Goal: Transaction & Acquisition: Purchase product/service

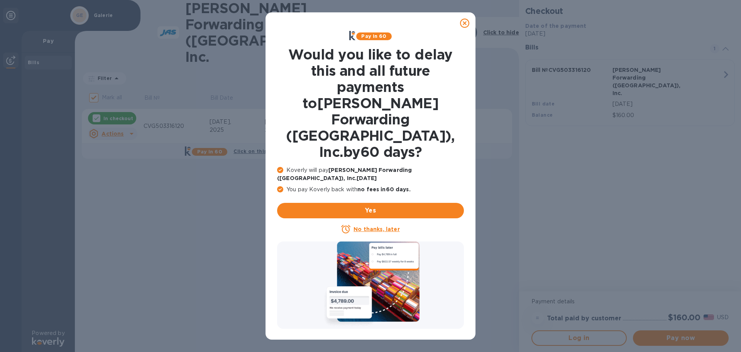
click at [370, 226] on u "No thanks, later" at bounding box center [376, 229] width 46 height 6
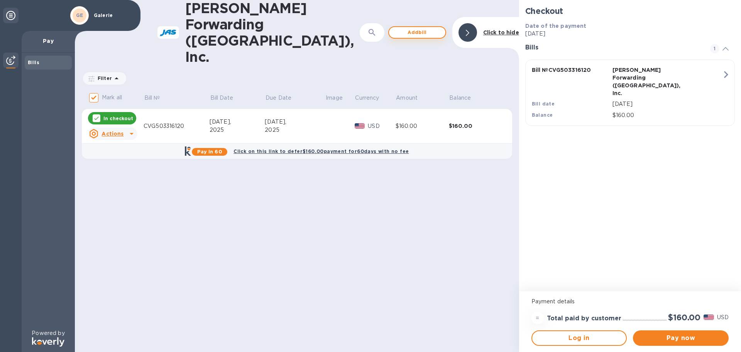
click at [412, 28] on span "Add bill" at bounding box center [417, 32] width 44 height 9
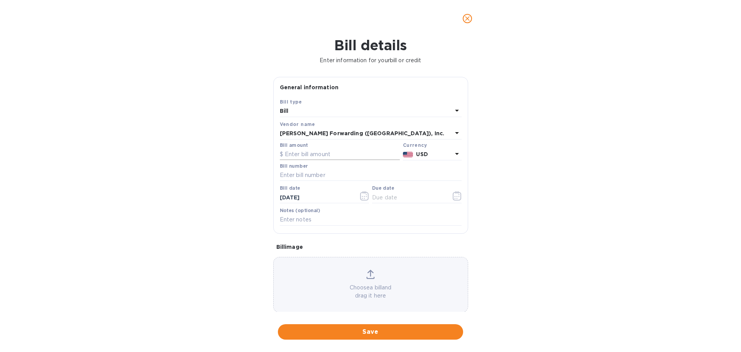
click at [317, 153] on input "text" at bounding box center [340, 155] width 120 height 12
type input "13,165.00"
click at [287, 176] on input "text" at bounding box center [371, 175] width 182 height 12
type input "CVG503316271"
click at [363, 193] on icon "button" at bounding box center [364, 195] width 8 height 9
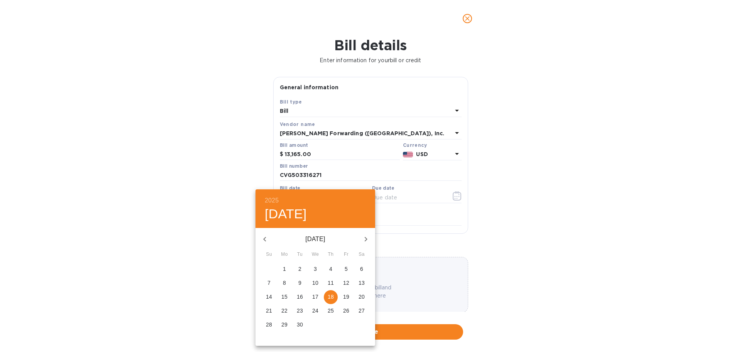
click at [265, 239] on icon "button" at bounding box center [264, 238] width 9 height 9
click at [262, 239] on icon "button" at bounding box center [264, 238] width 9 height 9
click at [284, 295] on p "14" at bounding box center [284, 296] width 6 height 8
type input "[DATE]"
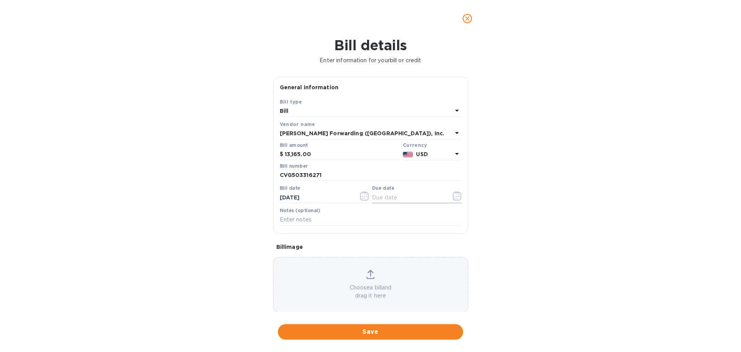
click at [456, 199] on icon "button" at bounding box center [457, 195] width 9 height 9
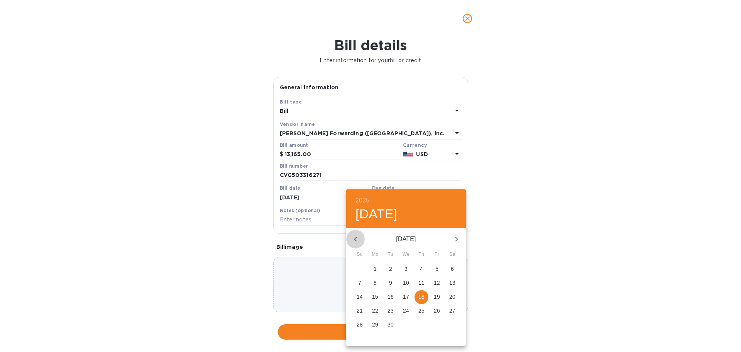
click at [357, 240] on icon "button" at bounding box center [355, 238] width 9 height 9
click at [418, 323] on p "28" at bounding box center [421, 324] width 6 height 8
type input "[DATE]"
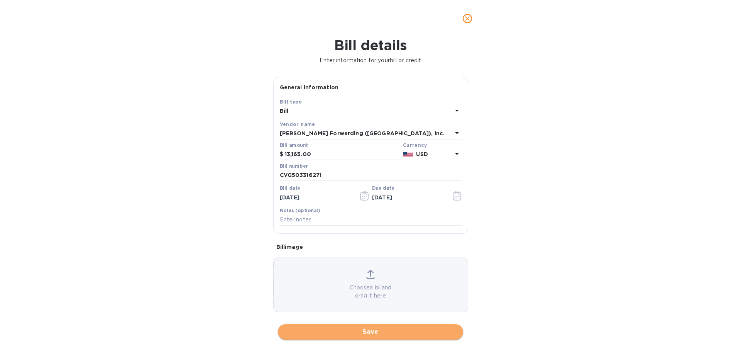
click at [382, 334] on span "Save" at bounding box center [370, 331] width 173 height 9
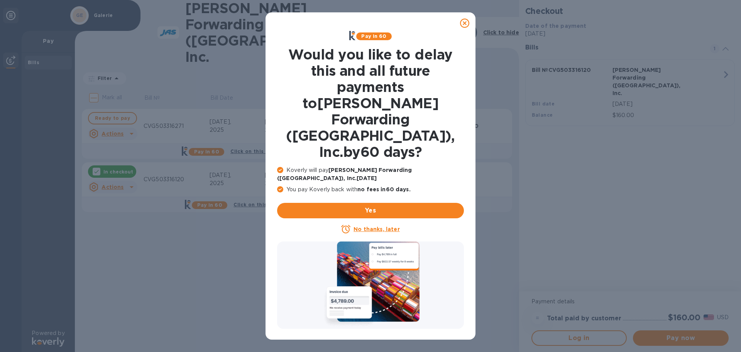
click at [367, 226] on u "No thanks, later" at bounding box center [376, 229] width 46 height 6
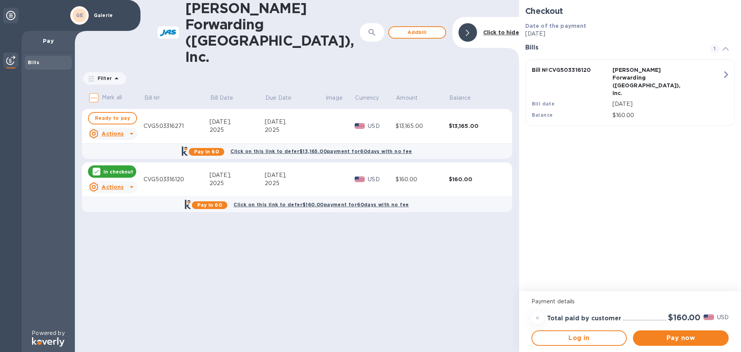
click at [105, 184] on u "Actions" at bounding box center [112, 187] width 22 height 6
click at [120, 204] on b "Delete" at bounding box center [119, 204] width 19 height 6
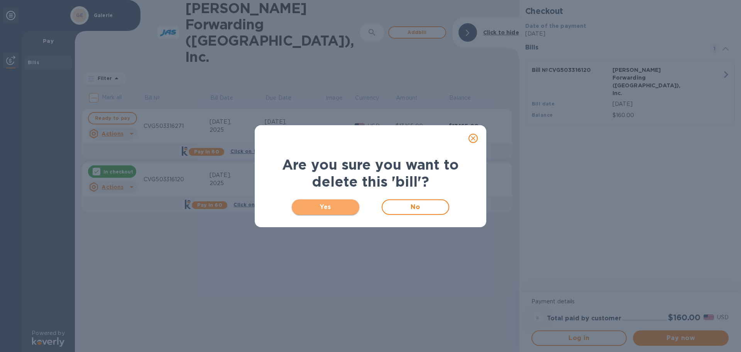
click at [336, 208] on span "Yes" at bounding box center [325, 206] width 55 height 9
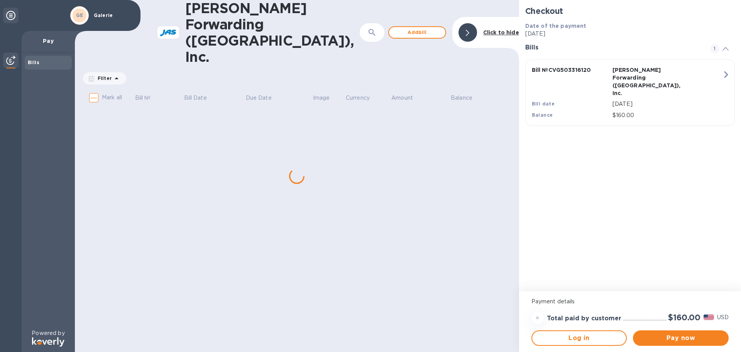
checkbox input "true"
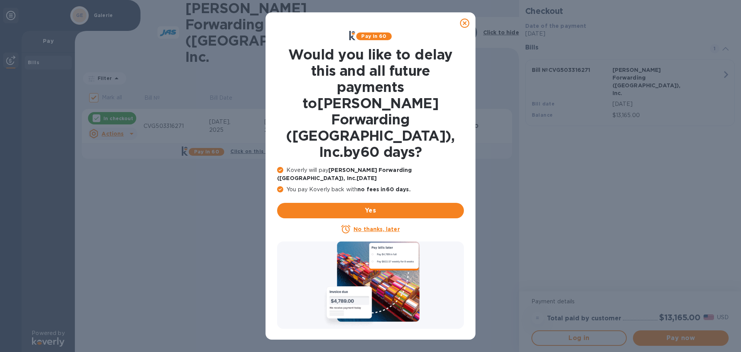
click at [378, 226] on u "No thanks, later" at bounding box center [376, 229] width 46 height 6
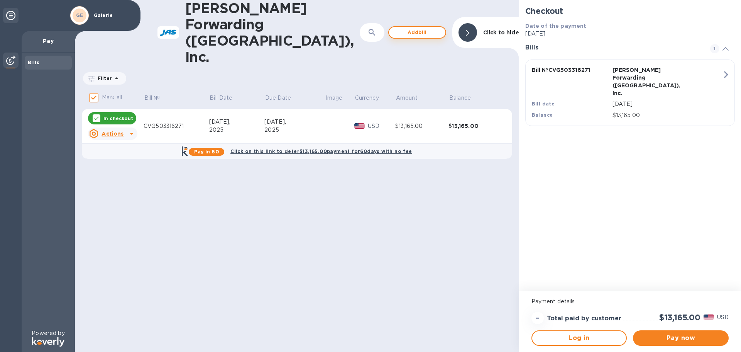
click at [423, 28] on span "Add bill" at bounding box center [417, 32] width 44 height 9
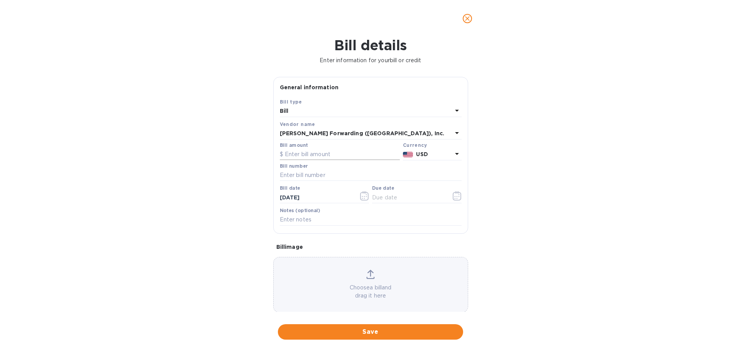
click at [304, 156] on input "text" at bounding box center [340, 155] width 120 height 12
type input "7,165.00"
click at [301, 175] on input "text" at bounding box center [371, 175] width 182 height 12
type input "CVG503317621"
click at [367, 197] on icon "button" at bounding box center [364, 195] width 8 height 9
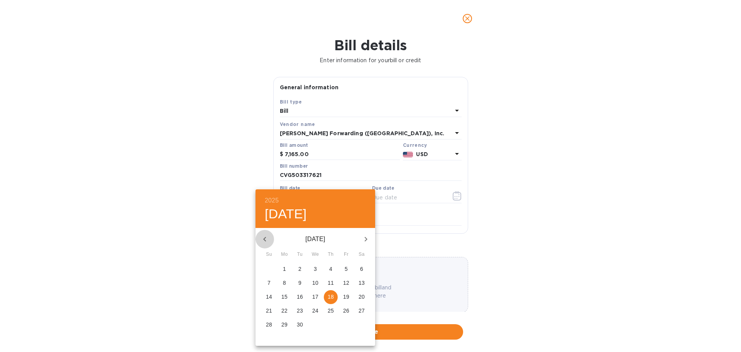
click at [270, 238] on button "button" at bounding box center [264, 239] width 19 height 19
click at [269, 238] on button "button" at bounding box center [264, 239] width 19 height 19
click at [298, 298] on p "15" at bounding box center [300, 296] width 6 height 8
type input "[DATE]"
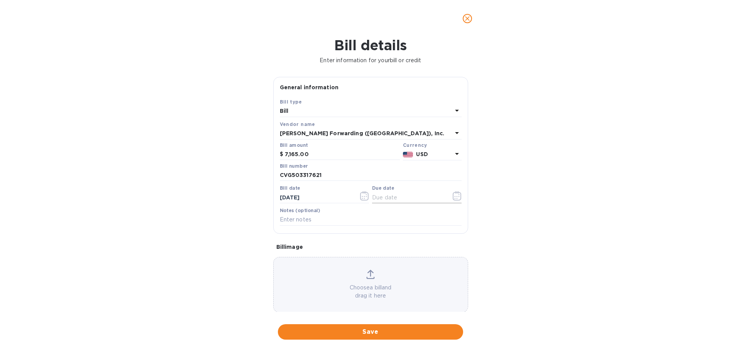
click at [456, 196] on icon "button" at bounding box center [457, 195] width 9 height 9
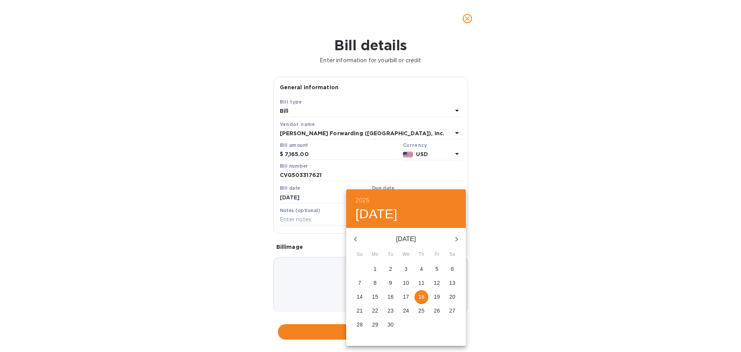
click at [356, 238] on icon "button" at bounding box center [355, 238] width 9 height 9
click at [439, 324] on p "29" at bounding box center [437, 324] width 6 height 8
type input "[DATE]"
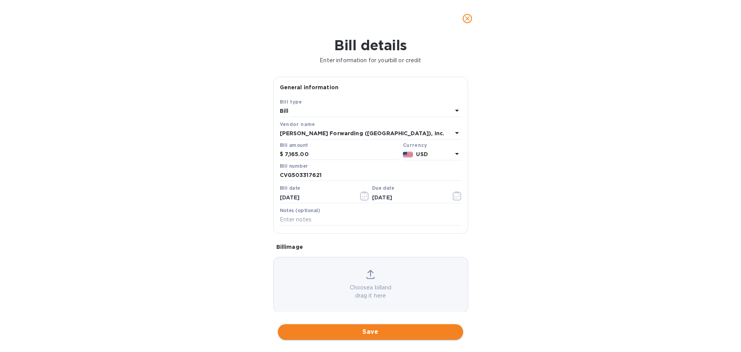
click at [366, 333] on span "Save" at bounding box center [370, 331] width 173 height 9
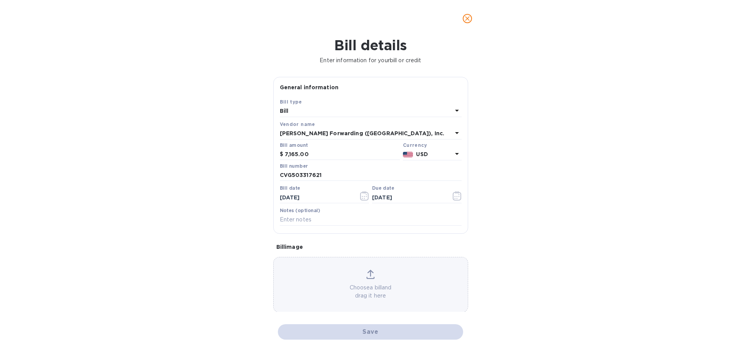
checkbox input "false"
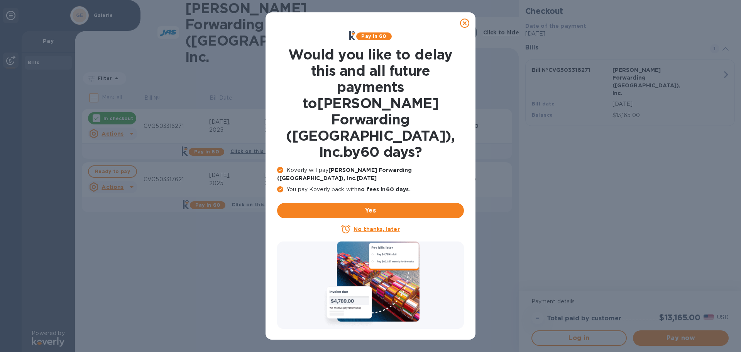
click at [377, 225] on p "No thanks, later" at bounding box center [376, 229] width 46 height 8
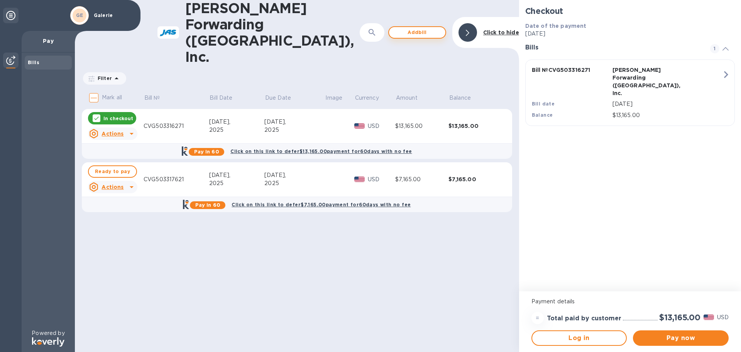
click at [412, 28] on span "Add bill" at bounding box center [417, 32] width 44 height 9
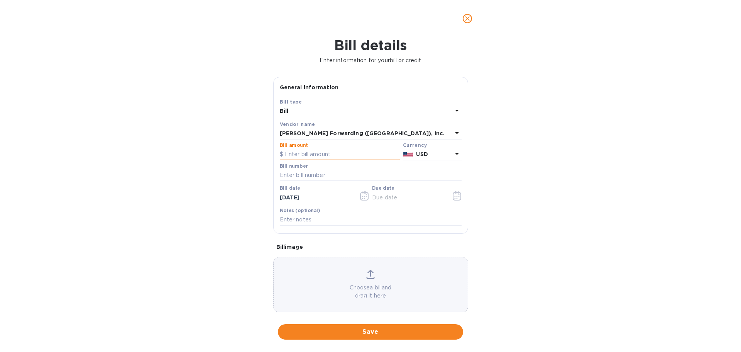
click at [336, 152] on input "text" at bounding box center [340, 155] width 120 height 12
type input "7,165.00"
click at [320, 176] on input "text" at bounding box center [371, 175] width 182 height 12
type input "CVG503317626"
click at [363, 196] on icon "button" at bounding box center [364, 195] width 9 height 9
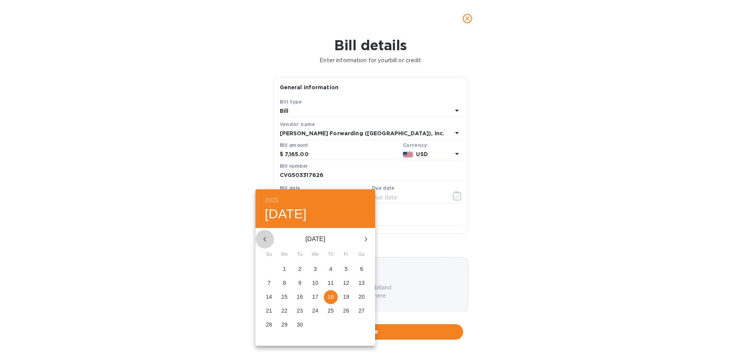
click at [262, 239] on icon "button" at bounding box center [264, 238] width 9 height 9
click at [299, 298] on p "15" at bounding box center [300, 296] width 6 height 8
type input "[DATE]"
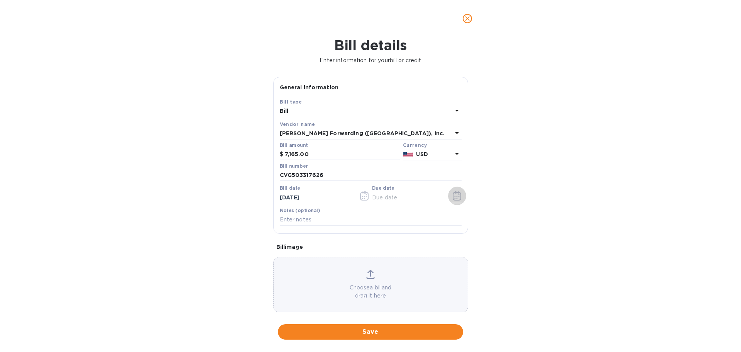
click at [458, 194] on icon "button" at bounding box center [458, 194] width 1 height 1
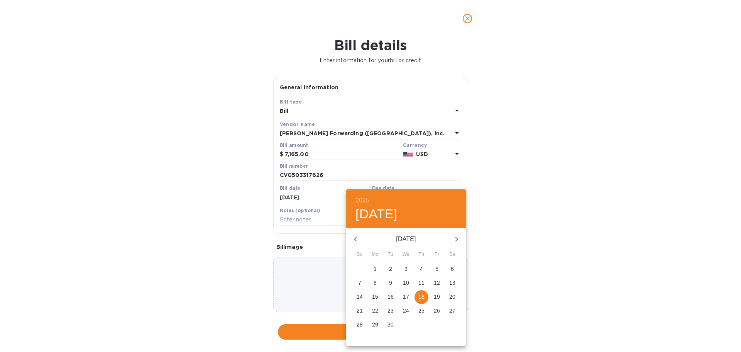
click at [358, 237] on icon "button" at bounding box center [355, 238] width 9 height 9
click at [437, 327] on p "29" at bounding box center [437, 324] width 6 height 8
type input "[DATE]"
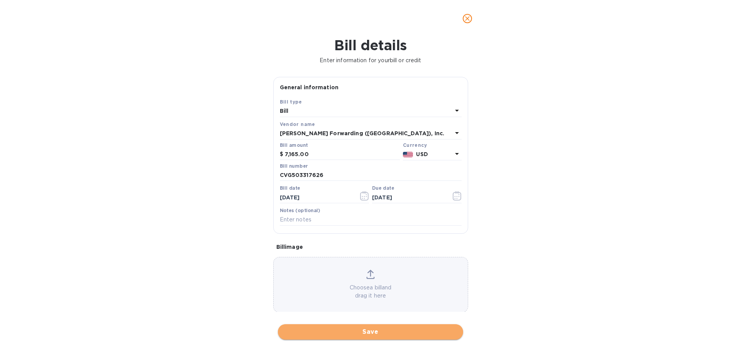
click at [366, 333] on span "Save" at bounding box center [370, 331] width 173 height 9
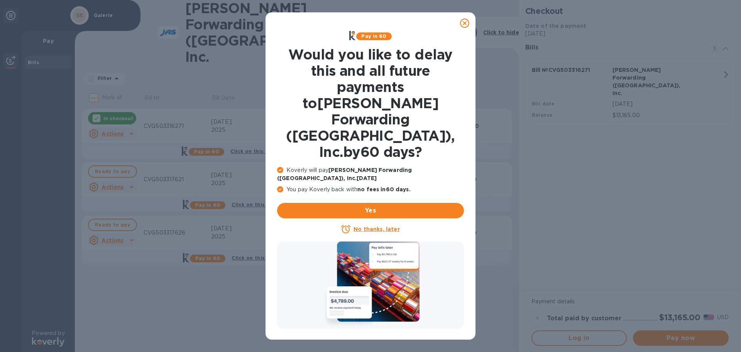
click at [373, 226] on u "No thanks, later" at bounding box center [376, 229] width 46 height 6
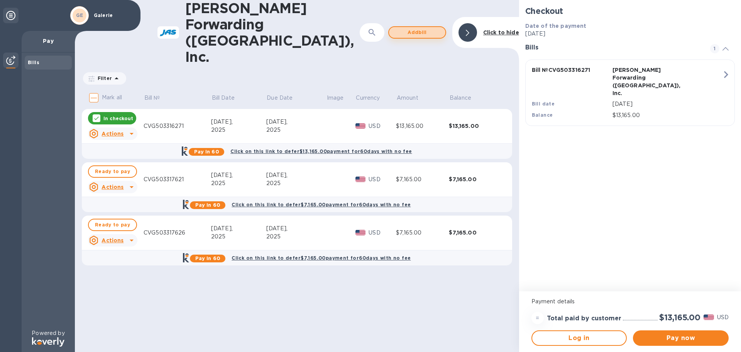
click at [416, 28] on span "Add bill" at bounding box center [417, 32] width 44 height 9
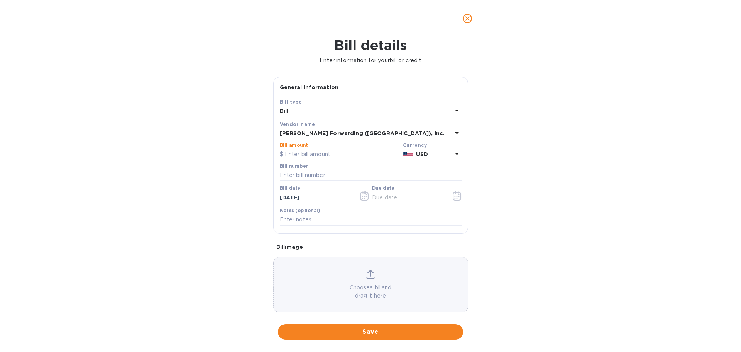
click at [295, 152] on input "text" at bounding box center [340, 155] width 120 height 12
type input "6,615.00"
click at [292, 174] on input "text" at bounding box center [371, 175] width 182 height 12
type input "CVG503316120"
click at [364, 195] on icon "button" at bounding box center [364, 195] width 9 height 9
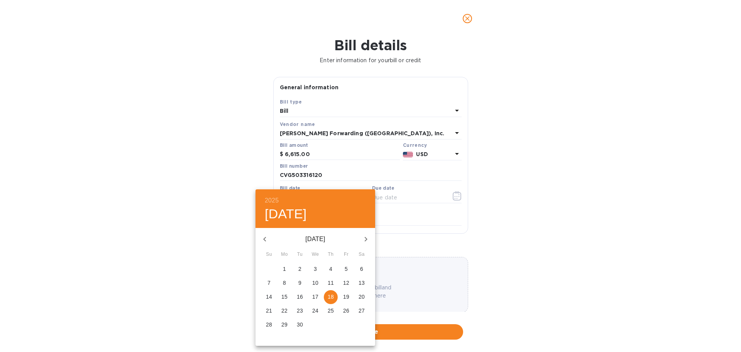
click at [266, 237] on icon "button" at bounding box center [264, 238] width 9 height 9
click at [284, 295] on p "14" at bounding box center [284, 296] width 6 height 8
type input "[DATE]"
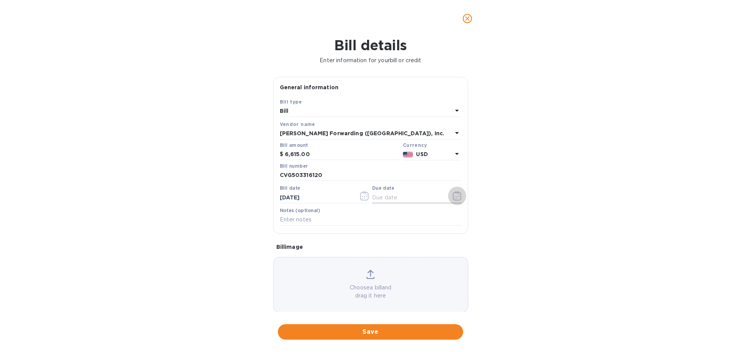
click at [455, 198] on icon "button" at bounding box center [457, 195] width 9 height 9
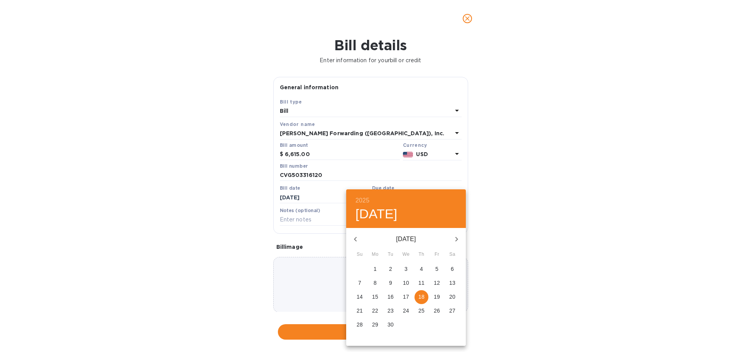
click at [359, 238] on icon "button" at bounding box center [355, 238] width 9 height 9
click at [421, 324] on p "28" at bounding box center [421, 324] width 6 height 8
type input "[DATE]"
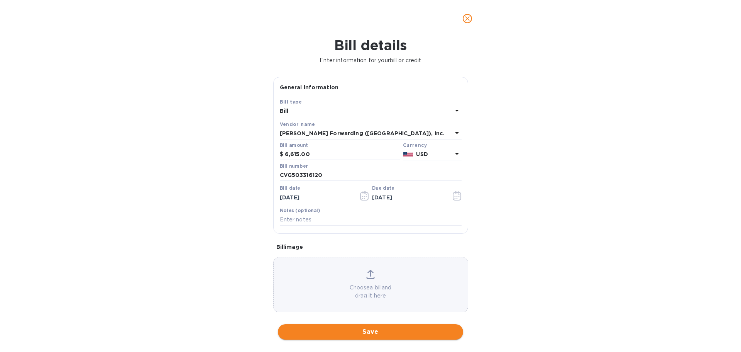
click at [383, 330] on span "Save" at bounding box center [370, 331] width 173 height 9
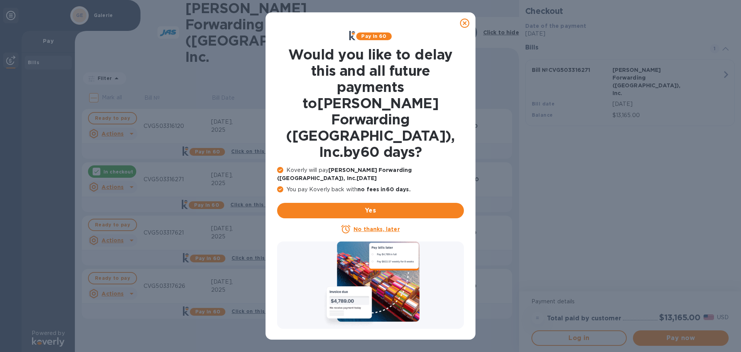
click at [362, 226] on u "No thanks, later" at bounding box center [376, 229] width 46 height 6
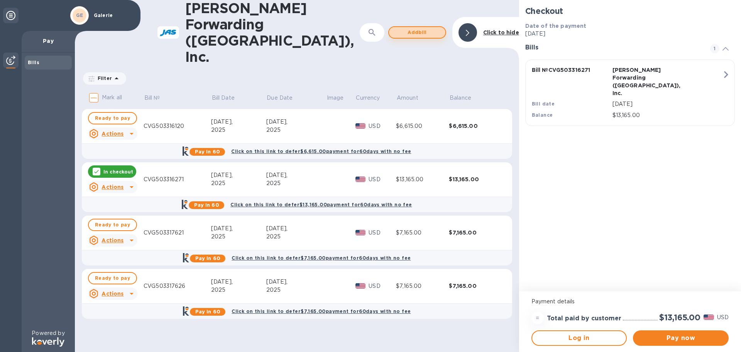
click at [409, 28] on span "Add bill" at bounding box center [417, 32] width 44 height 9
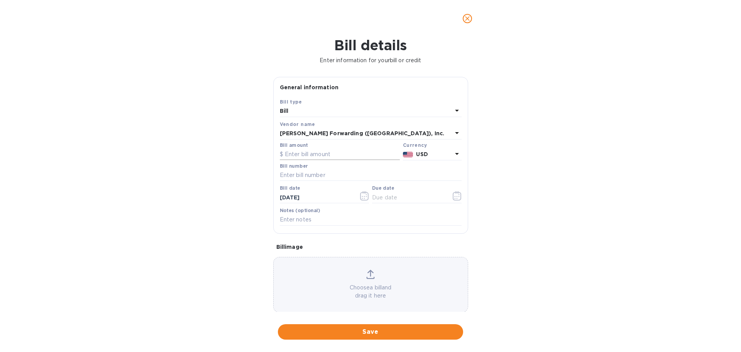
click at [300, 154] on input "text" at bounding box center [340, 155] width 120 height 12
type input "160.00"
click at [296, 177] on input "text" at bounding box center [371, 175] width 182 height 12
type input "LRD503318982"
click at [366, 198] on icon "button" at bounding box center [364, 195] width 9 height 9
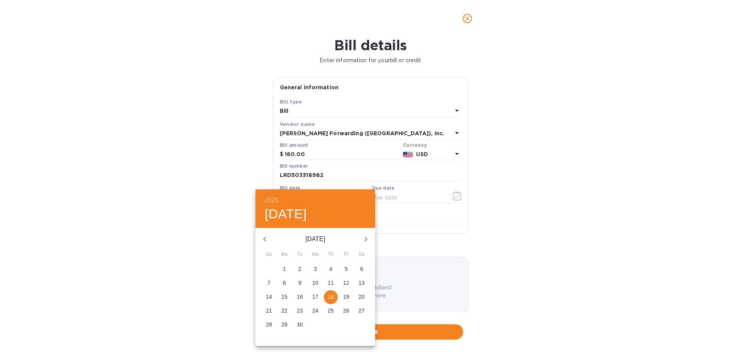
click at [267, 240] on icon "button" at bounding box center [264, 238] width 9 height 9
click at [270, 296] on p "13" at bounding box center [269, 296] width 6 height 8
type input "[DATE]"
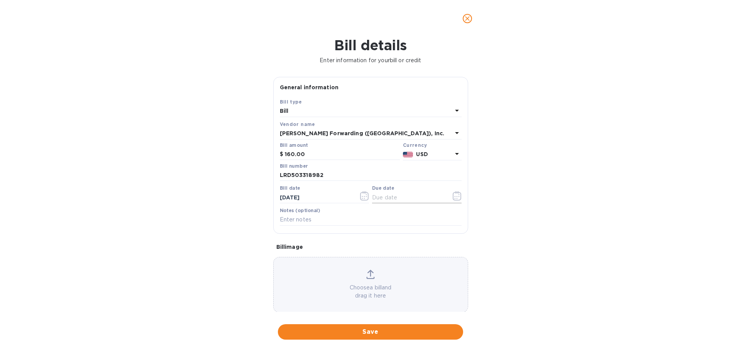
click at [453, 200] on icon "button" at bounding box center [457, 195] width 8 height 9
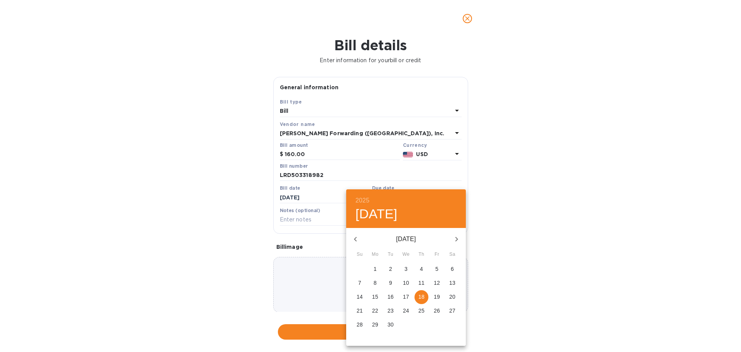
click at [356, 239] on icon "button" at bounding box center [355, 238] width 9 height 9
click at [456, 323] on span "30" at bounding box center [452, 324] width 14 height 8
type input "[DATE]"
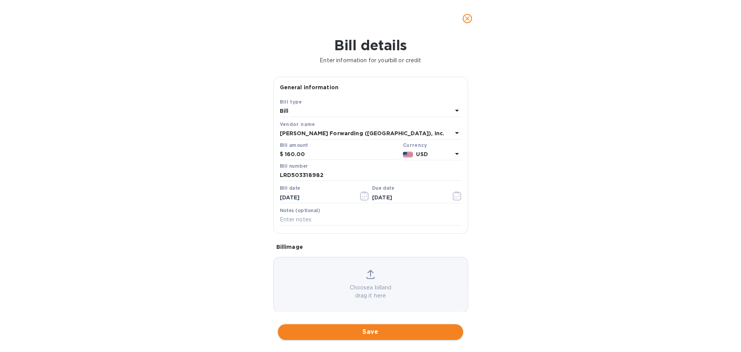
click at [377, 330] on span "Save" at bounding box center [370, 331] width 173 height 9
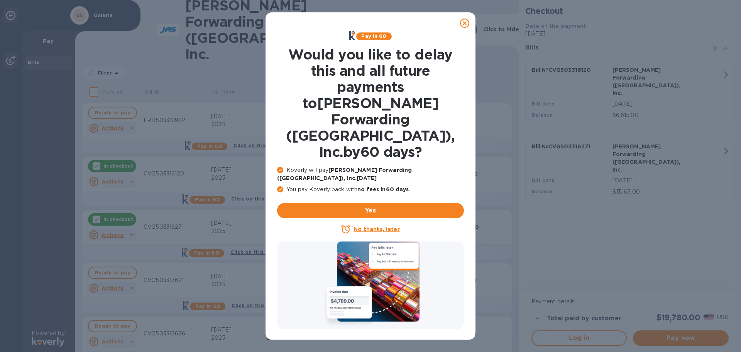
click at [380, 226] on u "No thanks, later" at bounding box center [376, 229] width 46 height 6
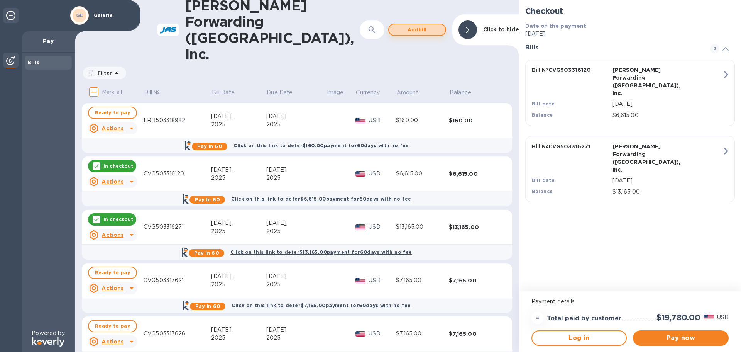
click at [420, 25] on span "Add bill" at bounding box center [417, 29] width 44 height 9
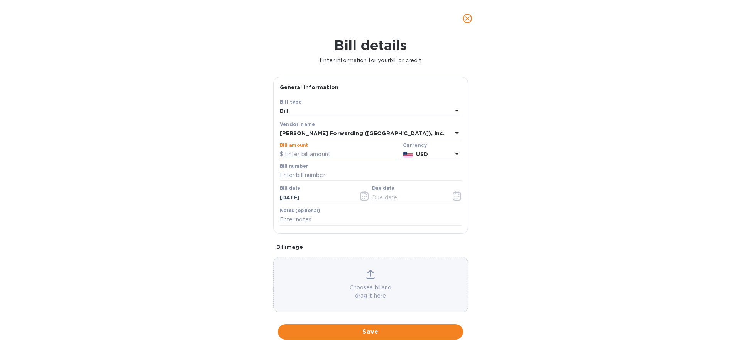
click at [331, 153] on input "text" at bounding box center [340, 155] width 120 height 12
type input "160.00"
click at [302, 177] on input "text" at bounding box center [371, 175] width 182 height 12
type input "LRD503321182"
click at [362, 196] on icon "button" at bounding box center [362, 196] width 1 height 1
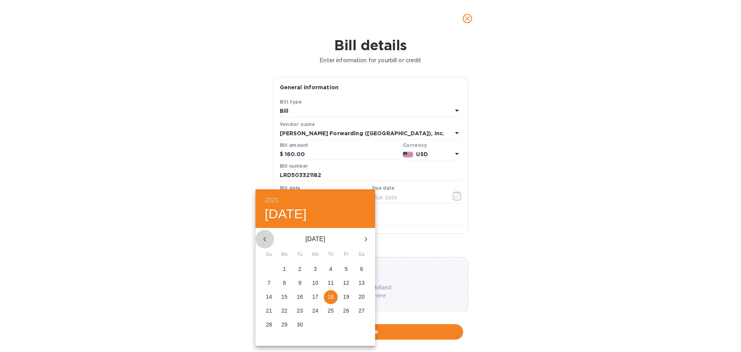
click at [264, 235] on icon "button" at bounding box center [264, 238] width 9 height 9
click at [314, 296] on p "16" at bounding box center [315, 296] width 6 height 8
type input "[DATE]"
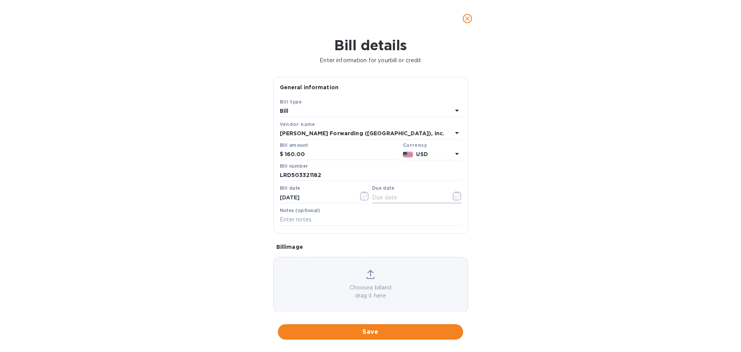
click at [453, 197] on icon "button" at bounding box center [457, 195] width 9 height 9
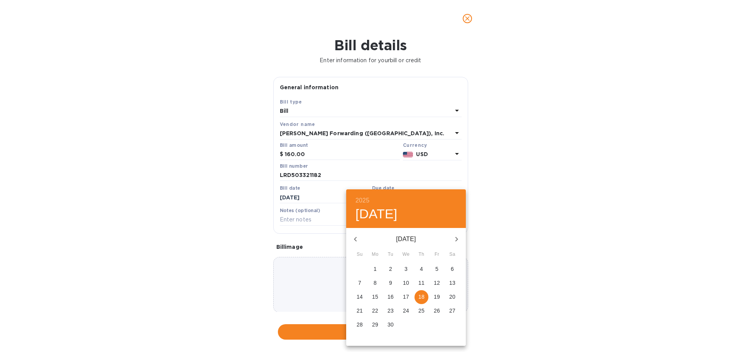
click at [377, 269] on span "1" at bounding box center [375, 269] width 14 height 8
type input "[DATE]"
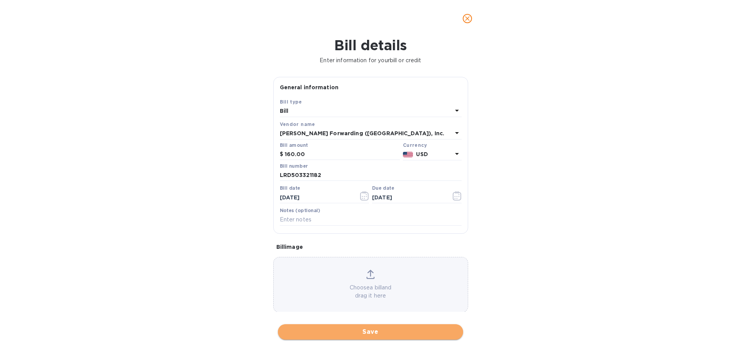
click at [377, 332] on span "Save" at bounding box center [370, 331] width 173 height 9
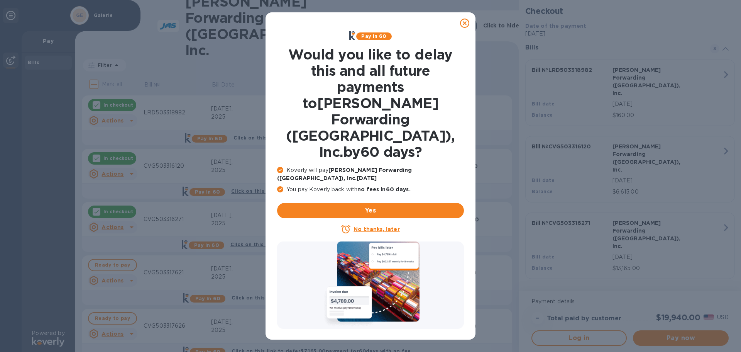
click at [373, 226] on u "No thanks, later" at bounding box center [376, 229] width 46 height 6
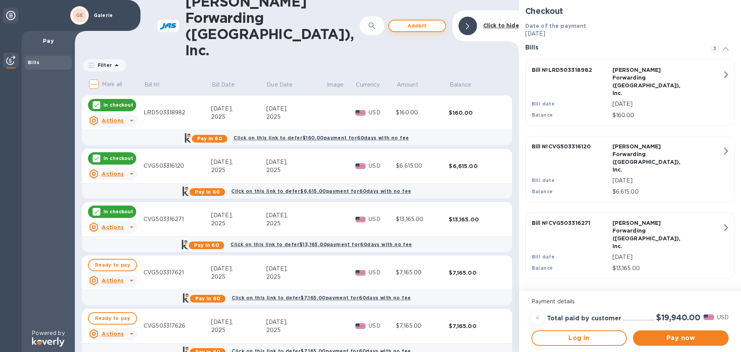
click at [417, 20] on button "Add bill" at bounding box center [417, 26] width 58 height 12
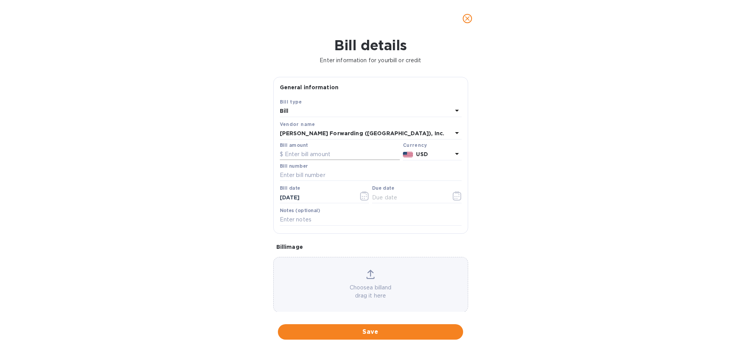
click at [316, 155] on input "text" at bounding box center [340, 155] width 120 height 12
type input "6,165.00"
click at [319, 181] on input "text" at bounding box center [371, 175] width 182 height 12
type input "CVG503323203"
click at [366, 195] on icon "button" at bounding box center [364, 195] width 8 height 9
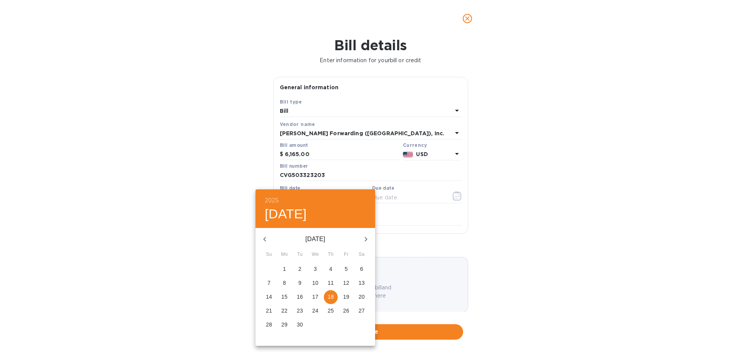
click at [265, 236] on icon "button" at bounding box center [264, 238] width 9 height 9
click at [281, 310] on span "21" at bounding box center [284, 310] width 14 height 8
type input "[DATE]"
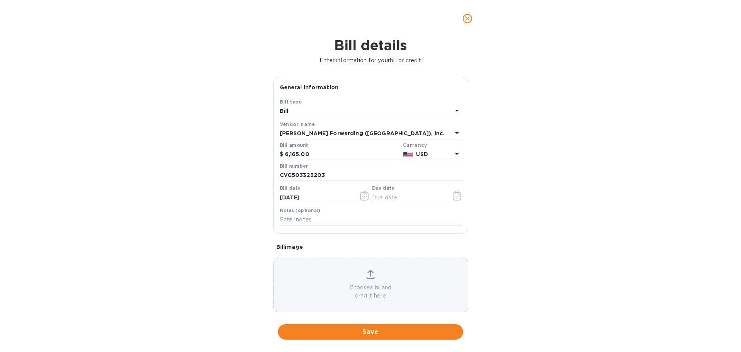
click at [456, 198] on icon "button" at bounding box center [457, 195] width 9 height 9
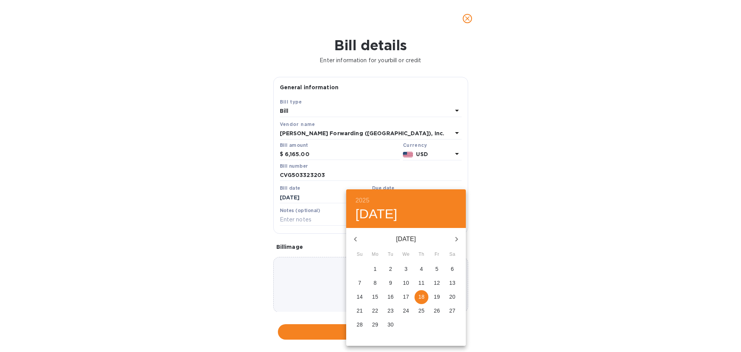
click at [423, 266] on span "4" at bounding box center [421, 269] width 14 height 8
type input "[DATE]"
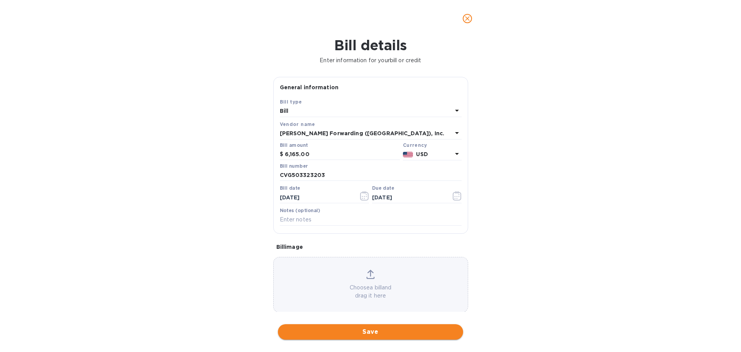
click at [380, 330] on span "Save" at bounding box center [370, 331] width 173 height 9
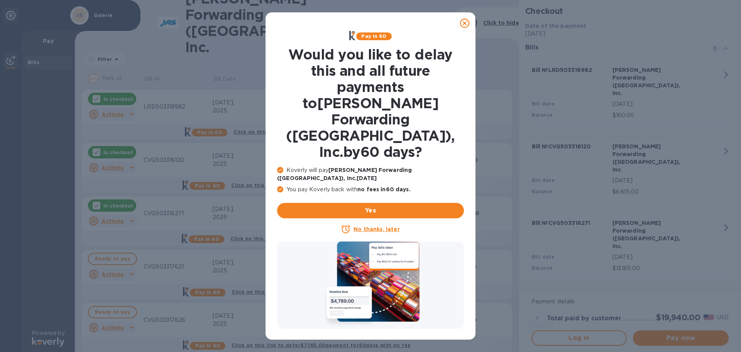
click at [382, 226] on u "No thanks, later" at bounding box center [376, 229] width 46 height 6
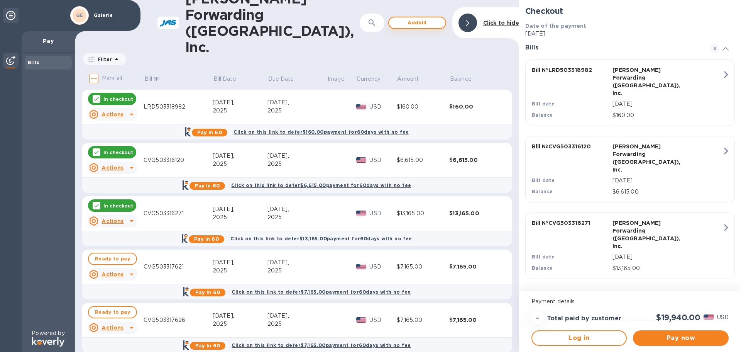
click at [415, 18] on span "Add bill" at bounding box center [417, 22] width 44 height 9
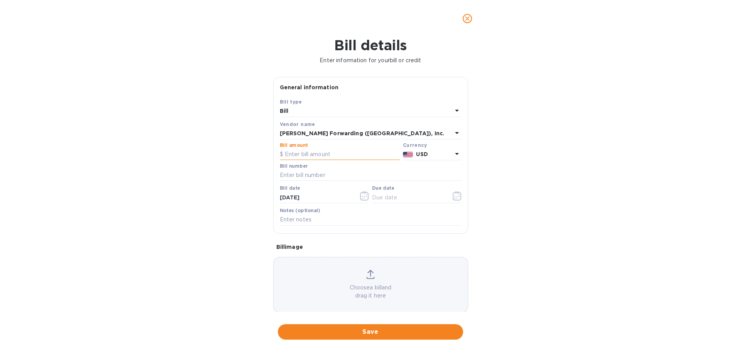
click at [318, 155] on input "text" at bounding box center [340, 155] width 120 height 12
type input "160.00"
click at [307, 177] on input "text" at bounding box center [371, 175] width 182 height 12
type input "LRD503325545"
click at [368, 199] on button "button" at bounding box center [364, 195] width 18 height 19
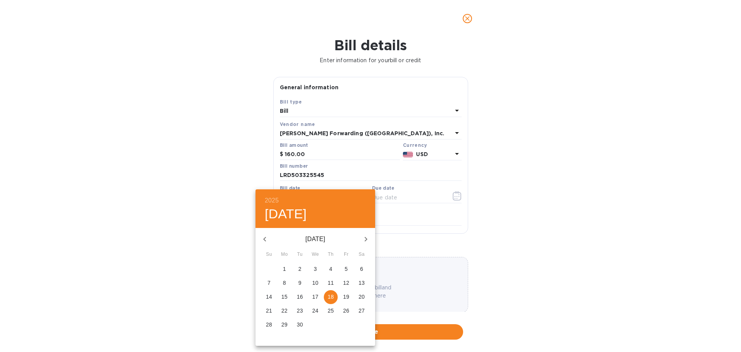
click at [269, 240] on icon "button" at bounding box center [264, 238] width 9 height 9
click at [301, 310] on p "22" at bounding box center [300, 310] width 6 height 8
type input "[DATE]"
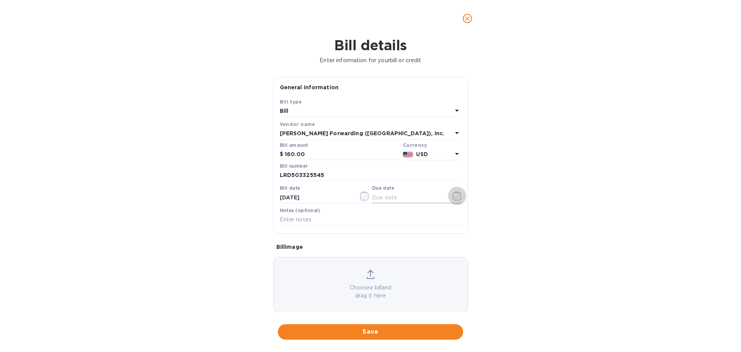
click at [451, 201] on button "button" at bounding box center [457, 195] width 18 height 19
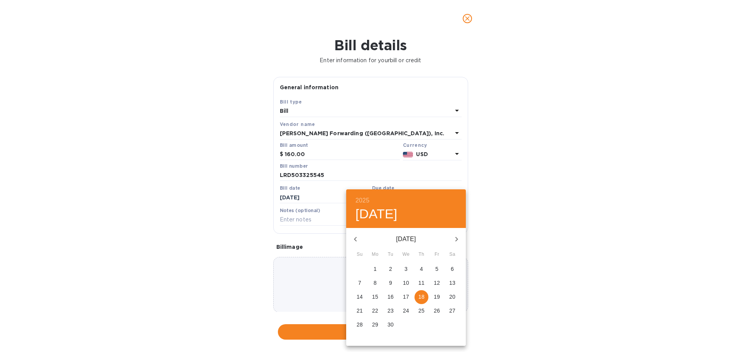
click at [431, 270] on span "5" at bounding box center [437, 269] width 14 height 8
type input "[DATE]"
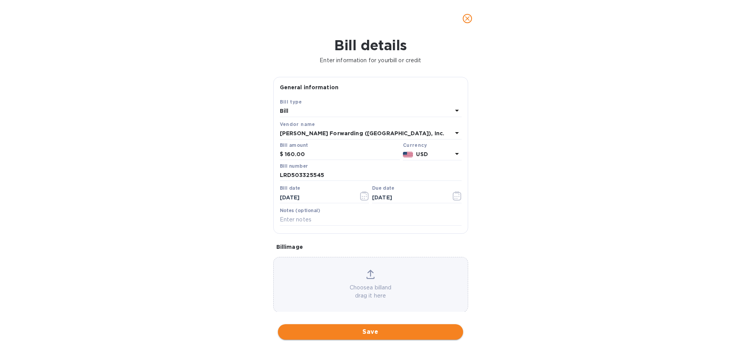
click at [380, 329] on span "Save" at bounding box center [370, 331] width 173 height 9
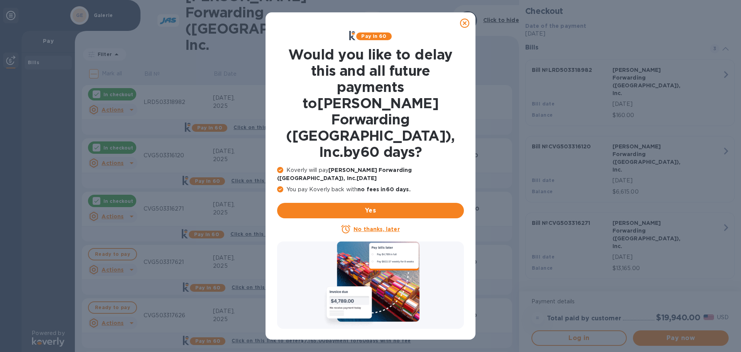
click at [380, 226] on u "No thanks, later" at bounding box center [376, 229] width 46 height 6
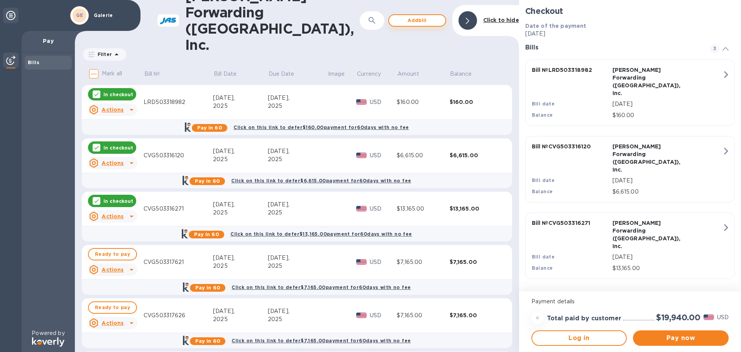
click at [423, 16] on span "Add bill" at bounding box center [417, 20] width 44 height 9
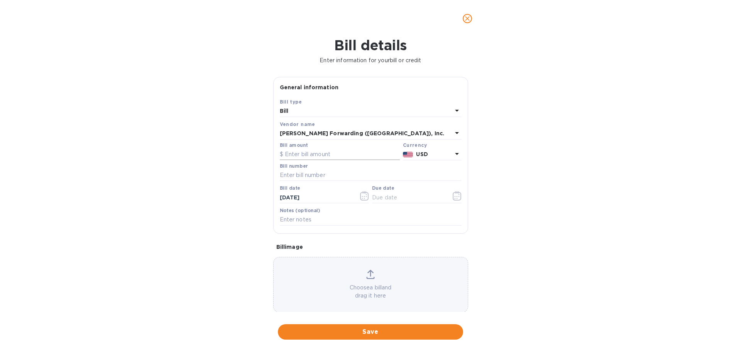
click at [312, 152] on input "text" at bounding box center [340, 155] width 120 height 12
type input "8,850.00"
click at [309, 179] on input "text" at bounding box center [371, 175] width 182 height 12
type input "CVG503324576"
click at [364, 197] on icon "button" at bounding box center [364, 195] width 9 height 9
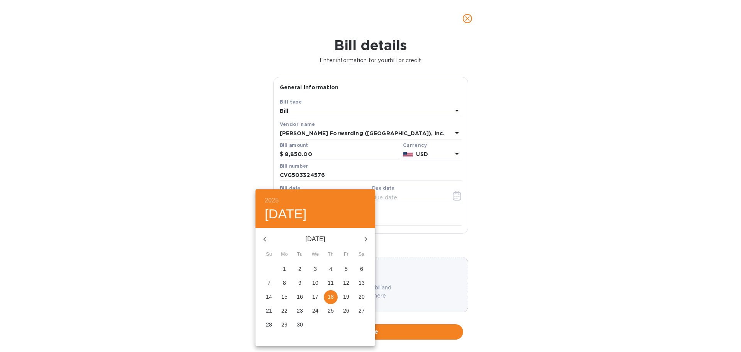
click at [261, 239] on icon "button" at bounding box center [264, 238] width 9 height 9
click at [300, 309] on p "22" at bounding box center [300, 310] width 6 height 8
type input "[DATE]"
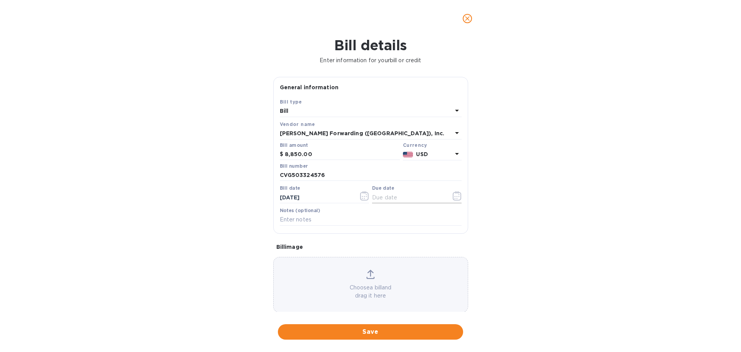
click at [454, 200] on icon "button" at bounding box center [457, 195] width 8 height 9
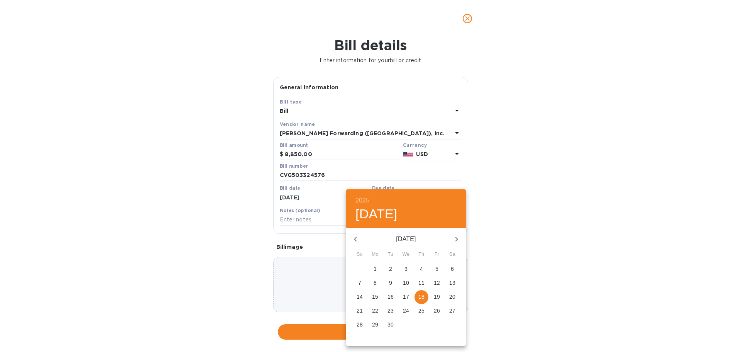
click at [435, 267] on p "5" at bounding box center [436, 269] width 3 height 8
type input "[DATE]"
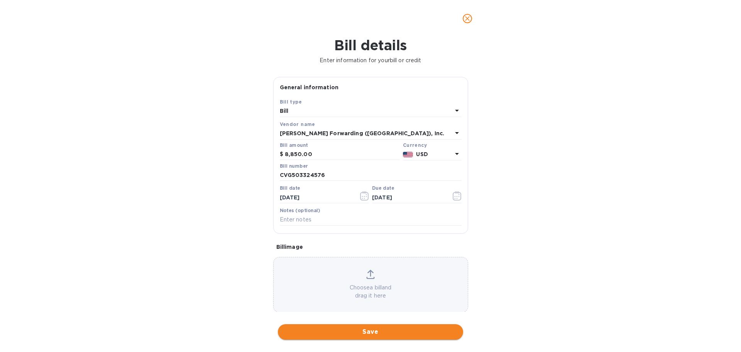
click at [399, 328] on span "Save" at bounding box center [370, 331] width 173 height 9
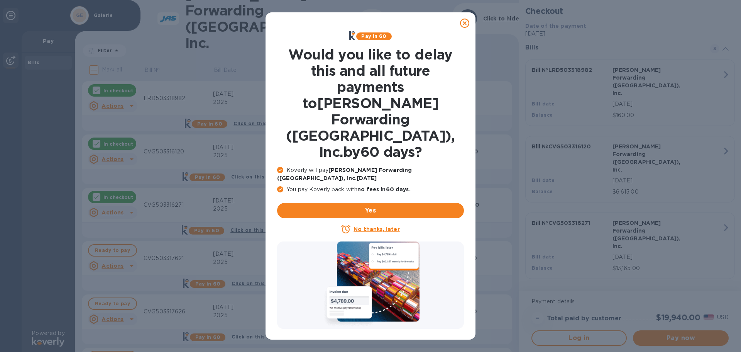
click at [375, 226] on u "No thanks, later" at bounding box center [376, 229] width 46 height 6
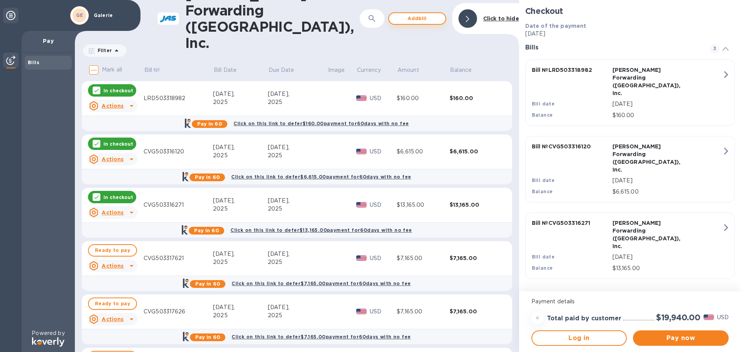
click at [423, 14] on span "Add bill" at bounding box center [417, 18] width 44 height 9
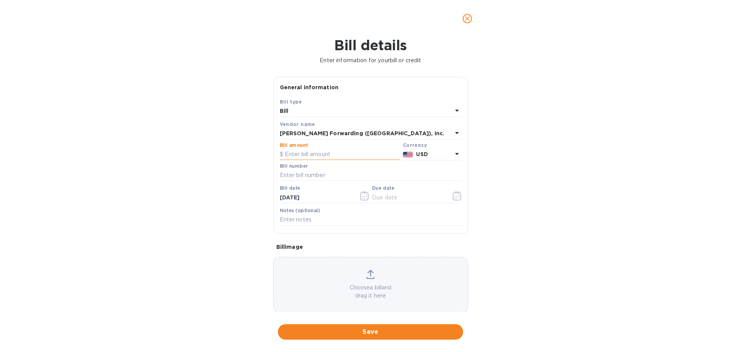
click at [312, 157] on input "text" at bounding box center [340, 155] width 120 height 12
type input "185.00"
click at [309, 172] on input "text" at bounding box center [371, 175] width 182 height 12
type input "CVG503326325"
click at [365, 197] on icon "button" at bounding box center [364, 195] width 9 height 9
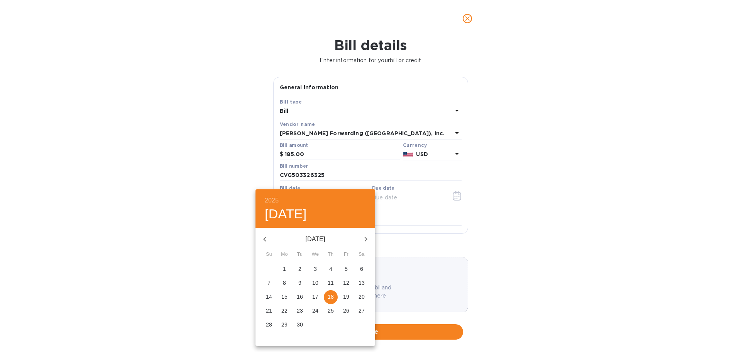
click at [263, 236] on icon "button" at bounding box center [264, 238] width 9 height 9
click at [263, 237] on icon "button" at bounding box center [264, 238] width 9 height 9
click at [315, 311] on p "23" at bounding box center [315, 310] width 6 height 8
type input "[DATE]"
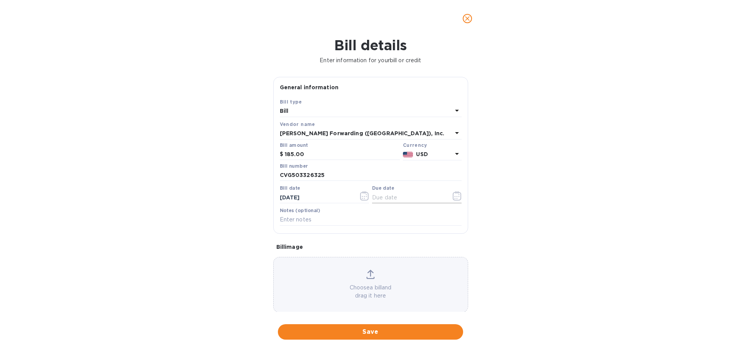
click at [457, 198] on icon "button" at bounding box center [457, 195] width 8 height 9
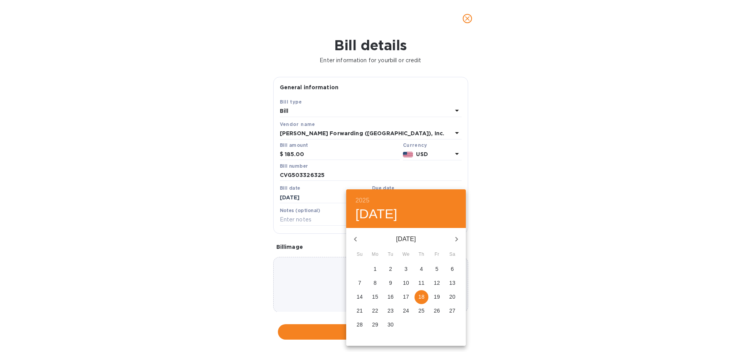
click at [453, 270] on p "6" at bounding box center [452, 269] width 3 height 8
type input "[DATE]"
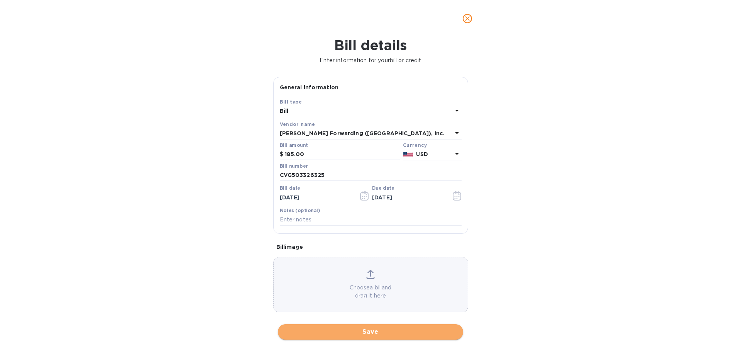
click at [377, 333] on span "Save" at bounding box center [370, 331] width 173 height 9
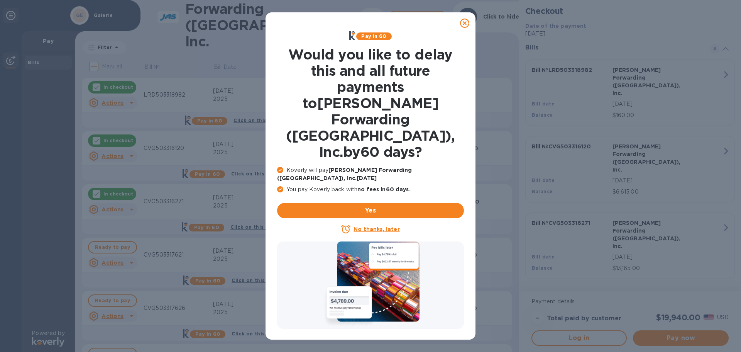
click at [375, 226] on u "No thanks, later" at bounding box center [376, 229] width 46 height 6
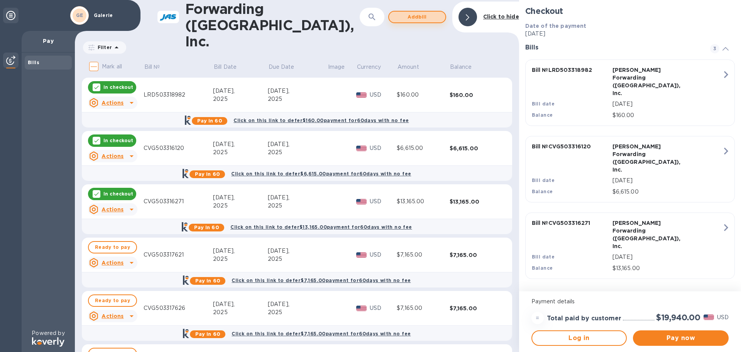
click at [405, 20] on button "Add bill" at bounding box center [417, 17] width 58 height 12
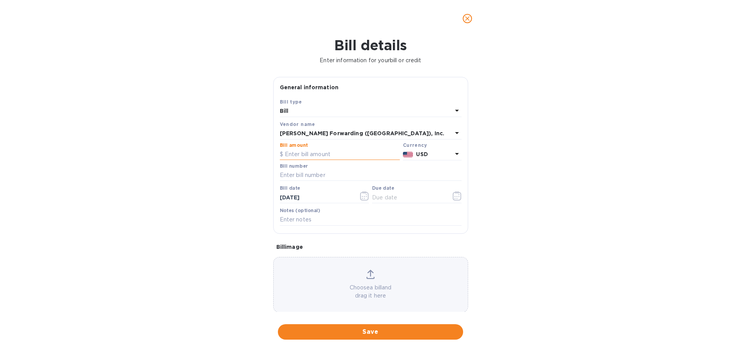
click at [318, 151] on input "text" at bounding box center [340, 155] width 120 height 12
type input "185.00"
click at [314, 180] on input "text" at bounding box center [371, 175] width 182 height 12
type input "CVG503326327"
click at [365, 197] on icon "button" at bounding box center [364, 195] width 9 height 9
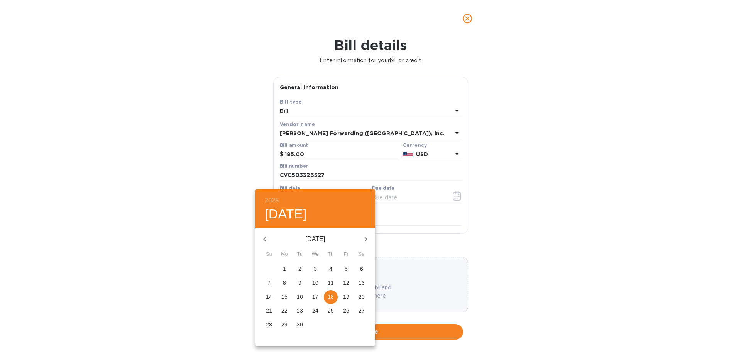
click at [266, 239] on icon "button" at bounding box center [264, 238] width 9 height 9
click at [312, 307] on span "23" at bounding box center [315, 310] width 14 height 8
type input "[DATE]"
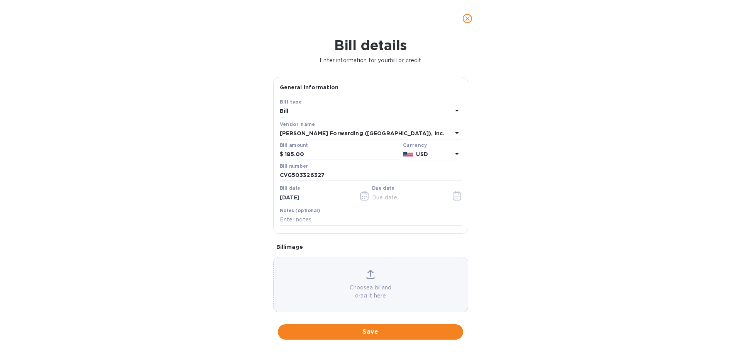
click at [453, 196] on icon "button" at bounding box center [457, 195] width 9 height 9
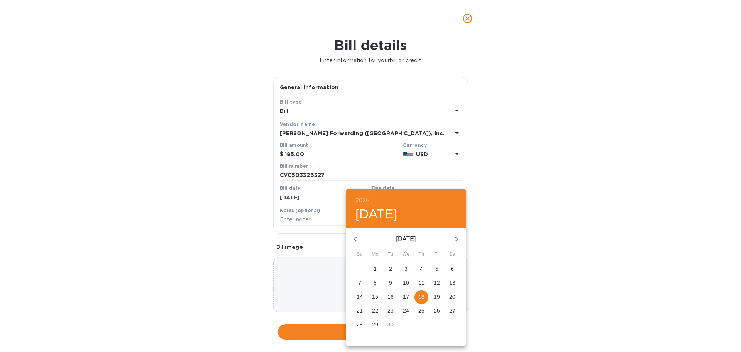
click at [452, 269] on p "6" at bounding box center [452, 269] width 3 height 8
type input "[DATE]"
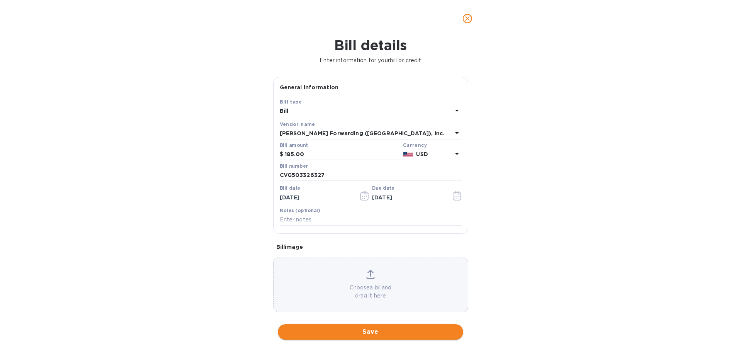
click at [373, 332] on span "Save" at bounding box center [370, 331] width 173 height 9
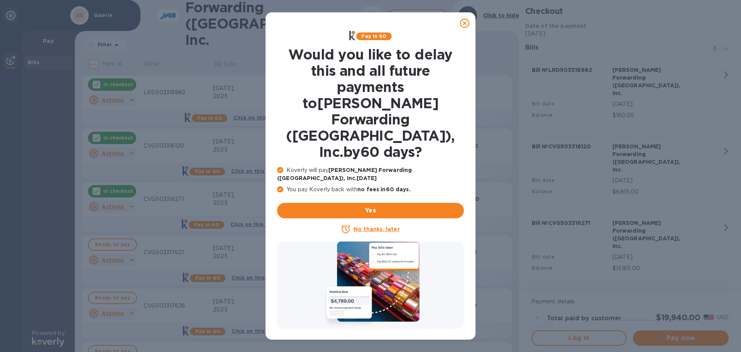
click at [366, 226] on u "No thanks, later" at bounding box center [376, 229] width 46 height 6
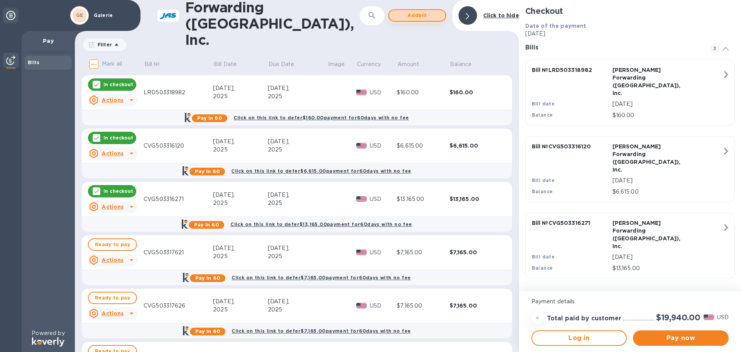
click at [423, 15] on span "Add bill" at bounding box center [417, 15] width 44 height 9
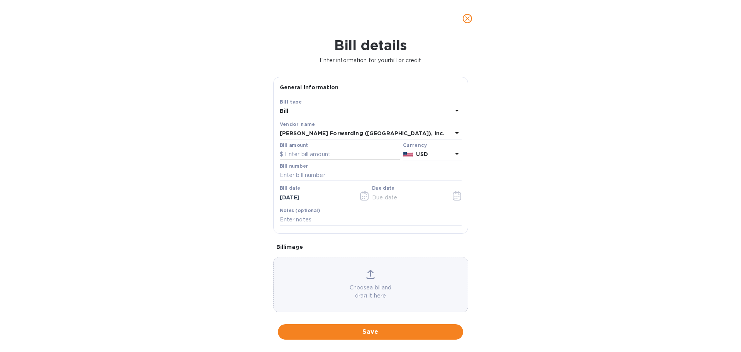
click at [283, 156] on input "text" at bounding box center [340, 155] width 120 height 12
type input "160.00"
click at [294, 177] on input "text" at bounding box center [371, 175] width 182 height 12
type input "LRD503330125"
click at [360, 197] on icon "button" at bounding box center [364, 195] width 9 height 9
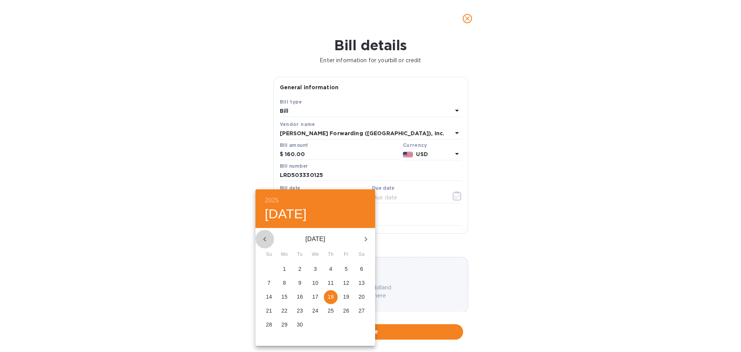
click at [264, 240] on icon "button" at bounding box center [264, 238] width 9 height 9
click at [346, 311] on p "25" at bounding box center [346, 310] width 6 height 8
type input "[DATE]"
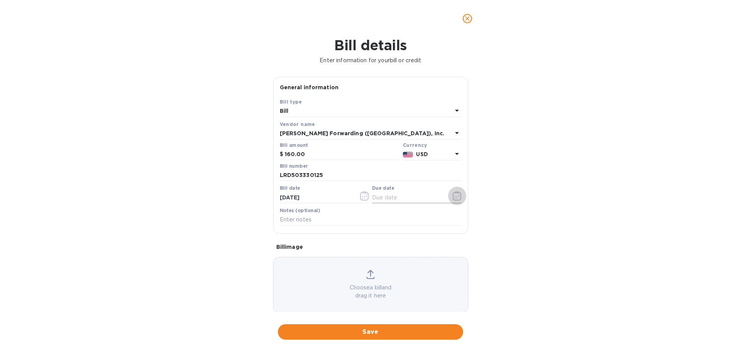
click at [453, 198] on icon "button" at bounding box center [457, 195] width 9 height 9
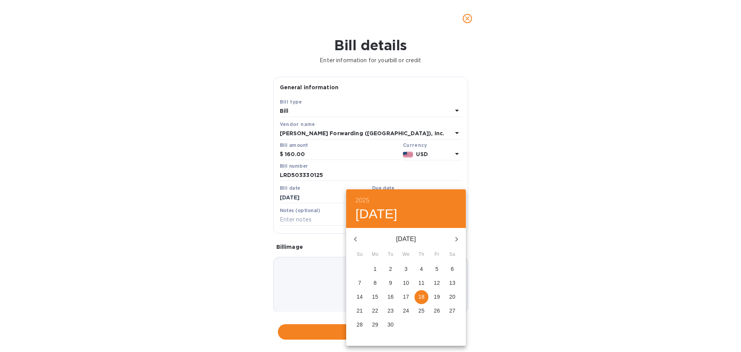
click at [423, 280] on p "11" at bounding box center [421, 283] width 6 height 8
type input "[DATE]"
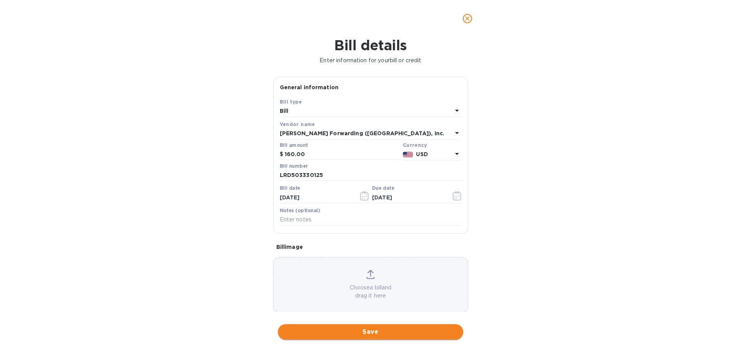
click at [376, 330] on span "Save" at bounding box center [370, 331] width 173 height 9
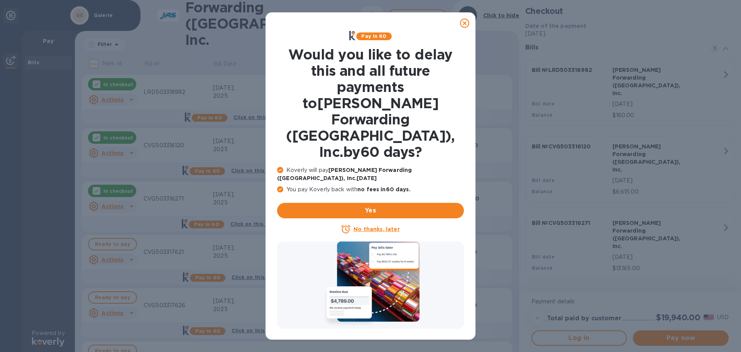
click at [377, 226] on u "No thanks, later" at bounding box center [376, 229] width 46 height 6
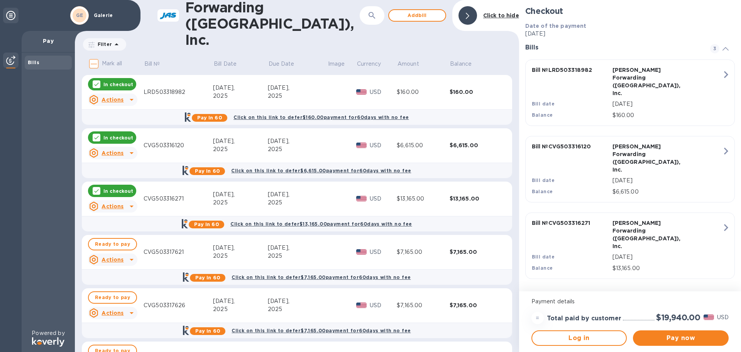
click at [114, 98] on u "Actions" at bounding box center [112, 99] width 22 height 6
click at [125, 149] on b "Delete" at bounding box center [119, 149] width 19 height 6
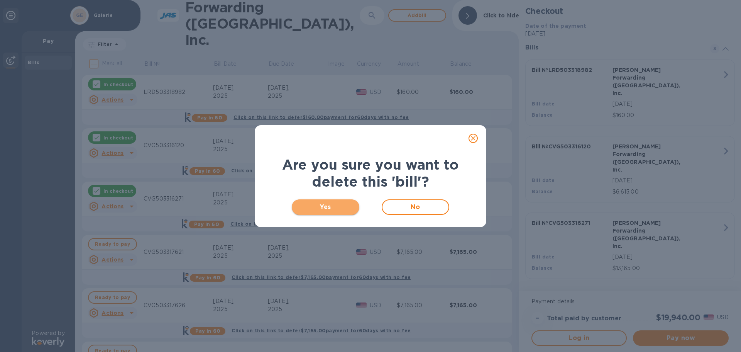
click at [331, 211] on button "Yes" at bounding box center [326, 206] width 68 height 15
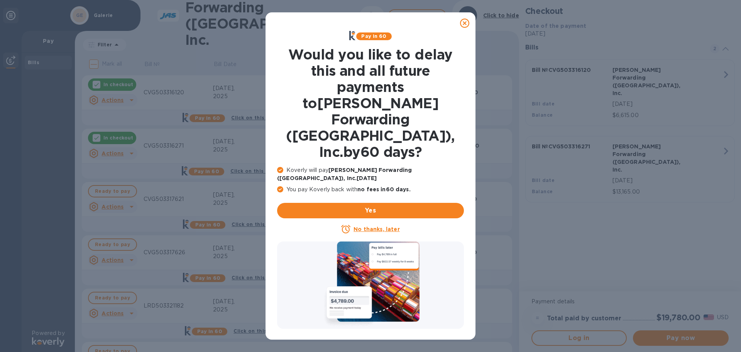
click at [371, 226] on u "No thanks, later" at bounding box center [376, 229] width 46 height 6
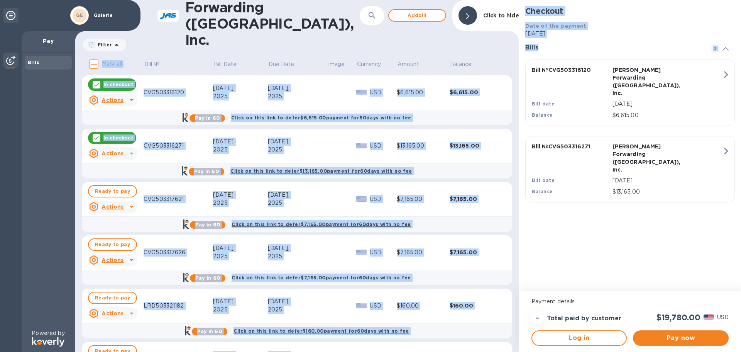
drag, startPoint x: 519, startPoint y: 192, endPoint x: 517, endPoint y: 203, distance: 10.5
click at [517, 203] on div "[PERSON_NAME] Forwarding ([GEOGRAPHIC_DATA]), Inc. ​ Add [PERSON_NAME] to hide …" at bounding box center [408, 176] width 666 height 352
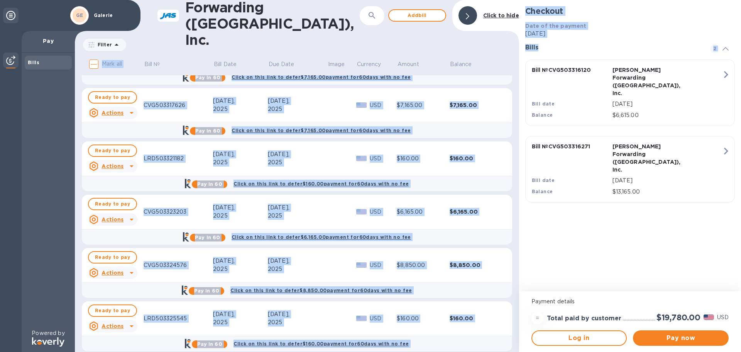
scroll to position [149, 0]
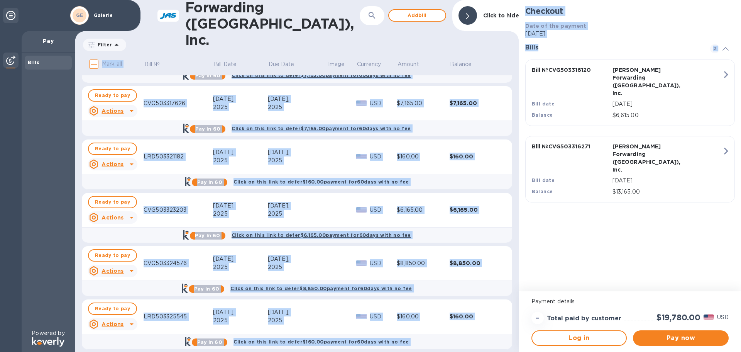
click at [113, 164] on u "Actions" at bounding box center [112, 164] width 22 height 6
click at [125, 213] on b "Delete" at bounding box center [119, 213] width 19 height 6
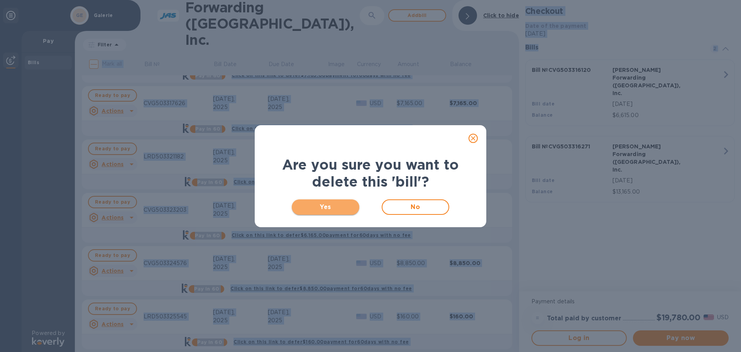
click at [357, 210] on button "Yes" at bounding box center [326, 206] width 68 height 15
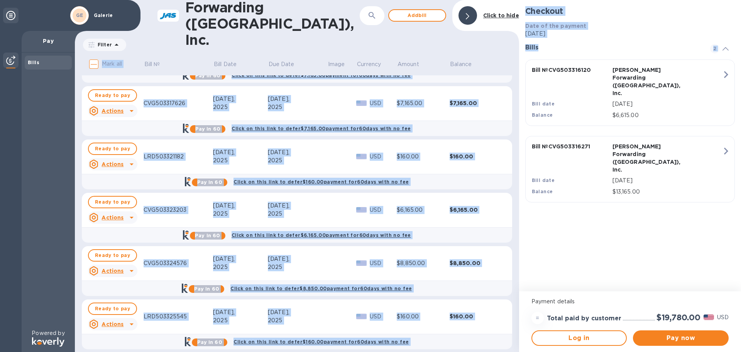
scroll to position [0, 0]
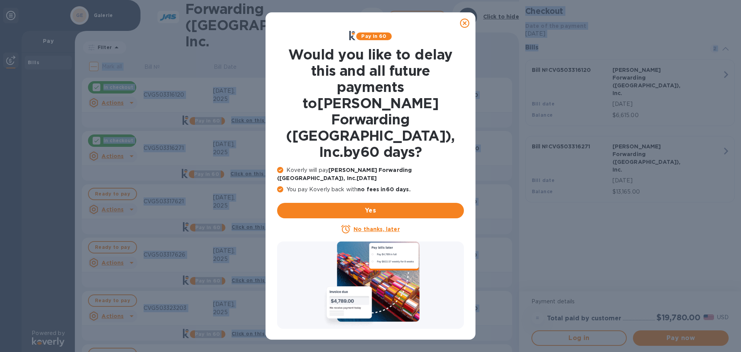
click at [370, 226] on u "No thanks, later" at bounding box center [376, 229] width 46 height 6
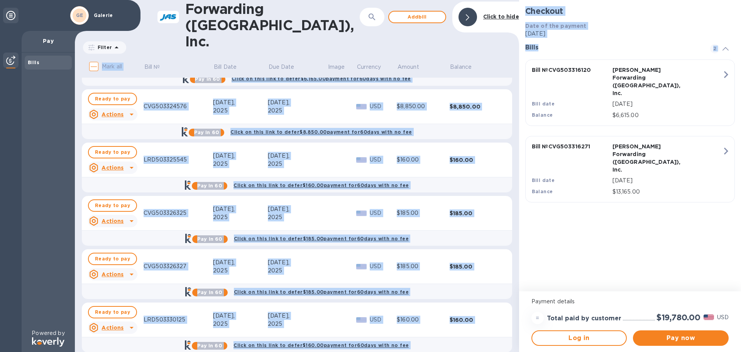
scroll to position [263, 0]
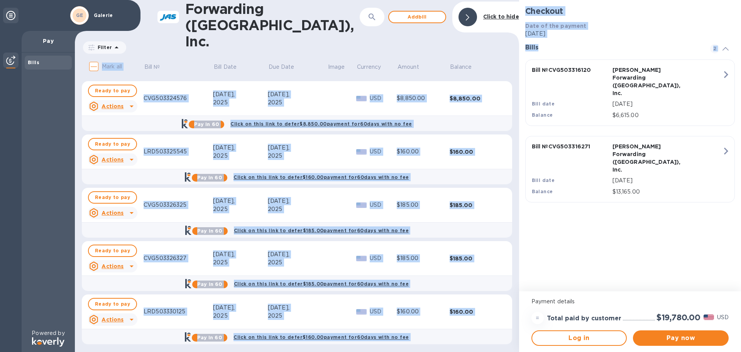
click at [123, 318] on u "Actions" at bounding box center [112, 319] width 22 height 6
click at [122, 335] on b "Delete" at bounding box center [119, 335] width 19 height 6
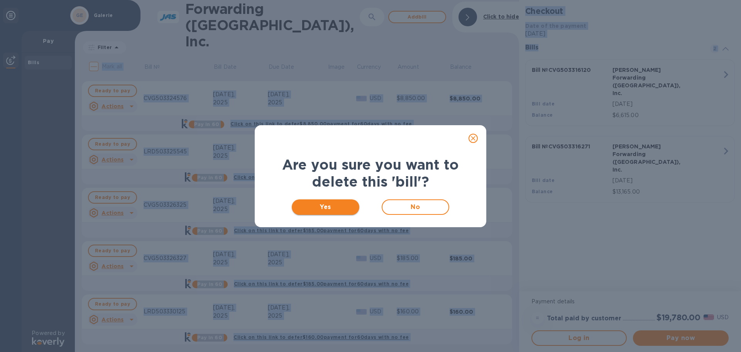
click at [335, 210] on span "Yes" at bounding box center [325, 206] width 55 height 9
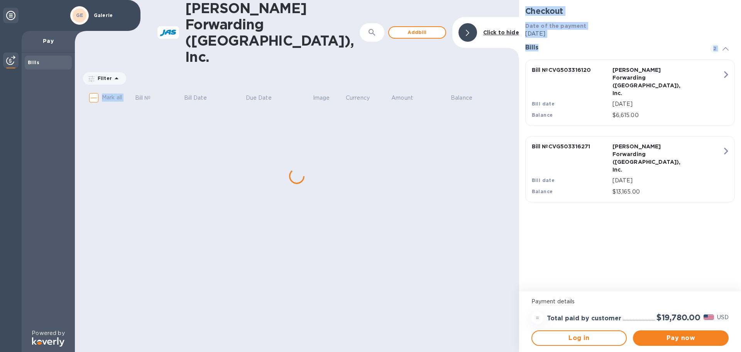
scroll to position [0, 0]
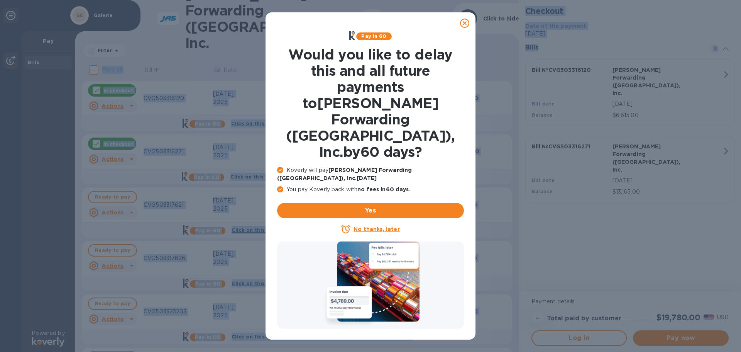
click at [368, 224] on div "No thanks, later" at bounding box center [370, 228] width 187 height 9
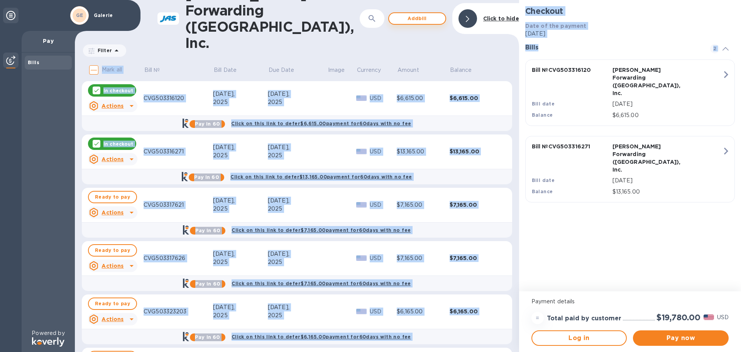
click at [406, 14] on span "Add bill" at bounding box center [417, 18] width 44 height 9
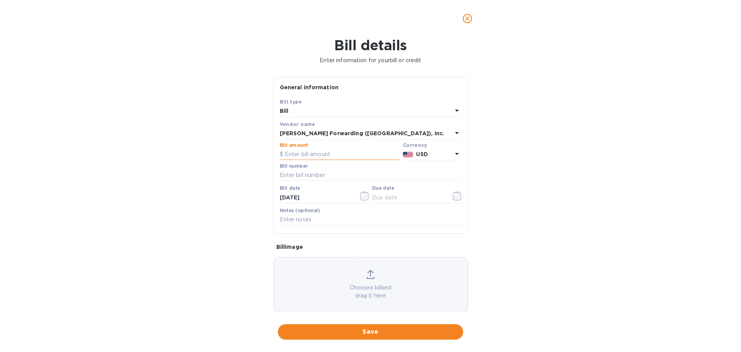
click at [344, 156] on input "text" at bounding box center [340, 155] width 120 height 12
type input "160.00"
click at [333, 172] on input "text" at bounding box center [371, 175] width 182 height 12
type input "LRD503318982"
click at [363, 195] on icon "button" at bounding box center [364, 195] width 9 height 9
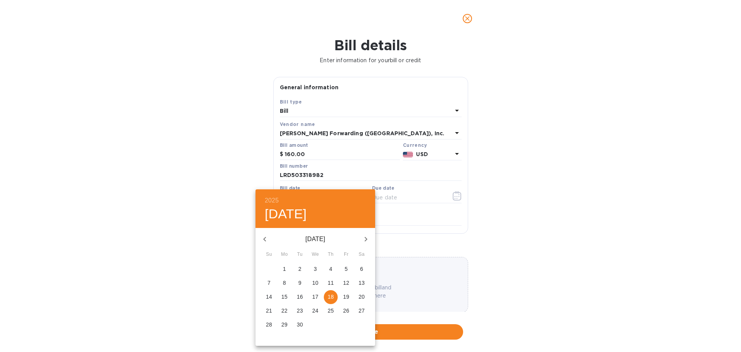
click at [266, 239] on icon "button" at bounding box center [264, 238] width 9 height 9
click at [318, 296] on p "16" at bounding box center [315, 296] width 6 height 8
type input "[DATE]"
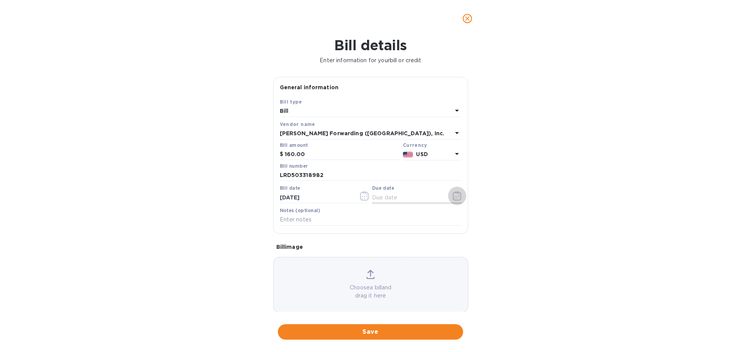
click at [458, 196] on icon "button" at bounding box center [458, 196] width 1 height 1
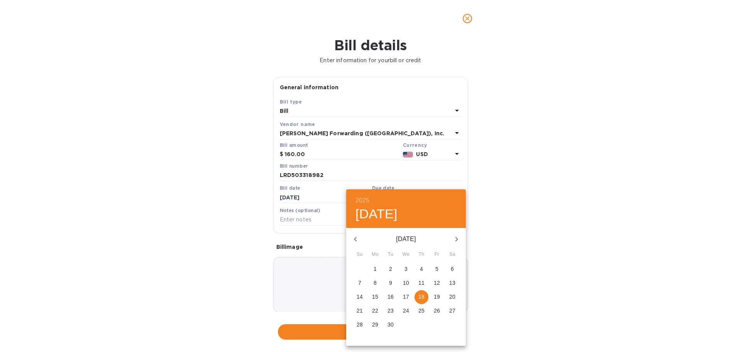
click at [357, 239] on icon "button" at bounding box center [355, 238] width 9 height 9
click at [455, 324] on p "30" at bounding box center [452, 324] width 6 height 8
type input "[DATE]"
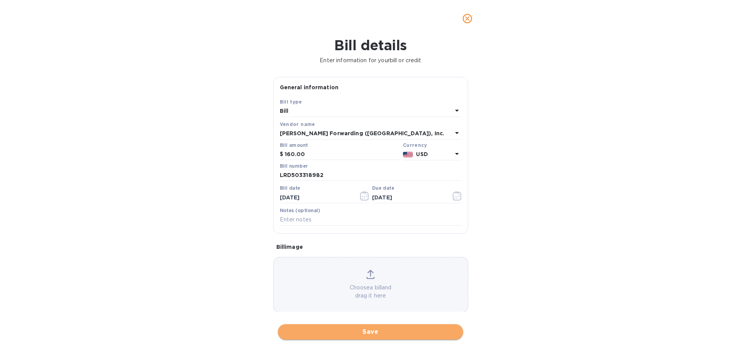
click at [360, 330] on span "Save" at bounding box center [370, 331] width 173 height 9
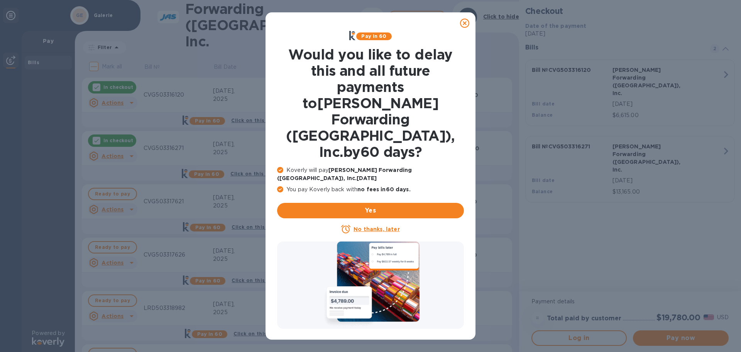
click at [378, 226] on u "No thanks, later" at bounding box center [376, 229] width 46 height 6
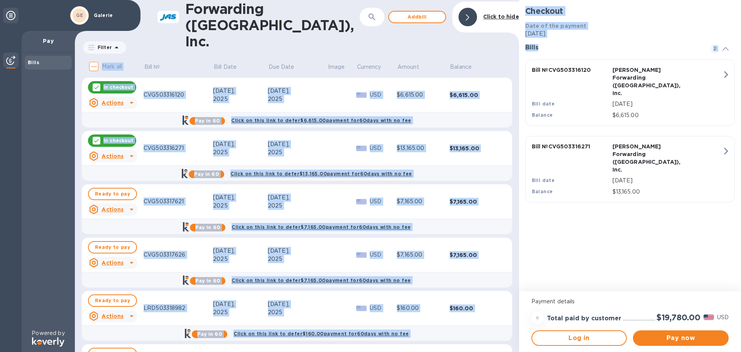
drag, startPoint x: 519, startPoint y: 130, endPoint x: 518, endPoint y: 151, distance: 21.2
click at [518, 151] on div "[PERSON_NAME] Forwarding ([GEOGRAPHIC_DATA]), Inc. ​ Add [PERSON_NAME] to hide …" at bounding box center [408, 176] width 666 height 352
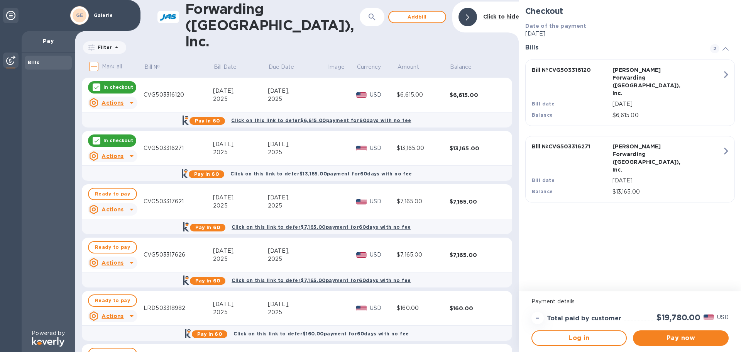
drag, startPoint x: 515, startPoint y: 155, endPoint x: 516, endPoint y: 190, distance: 35.1
click at [516, 190] on div "Mark all Bill № Bill Date Due Date Image Currency Amount Balance In checkout Ac…" at bounding box center [297, 205] width 444 height 294
click at [411, 12] on span "Add bill" at bounding box center [417, 16] width 44 height 9
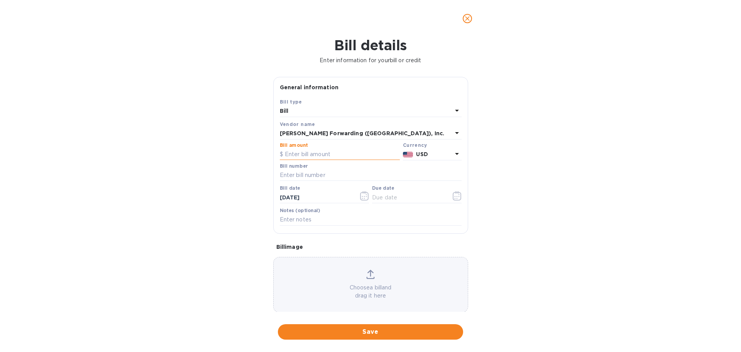
click at [318, 154] on input "text" at bounding box center [340, 155] width 120 height 12
type input "160.00"
click at [311, 174] on input "text" at bounding box center [371, 175] width 182 height 12
type input "LRD503321182"
click at [362, 197] on icon "button" at bounding box center [364, 195] width 9 height 9
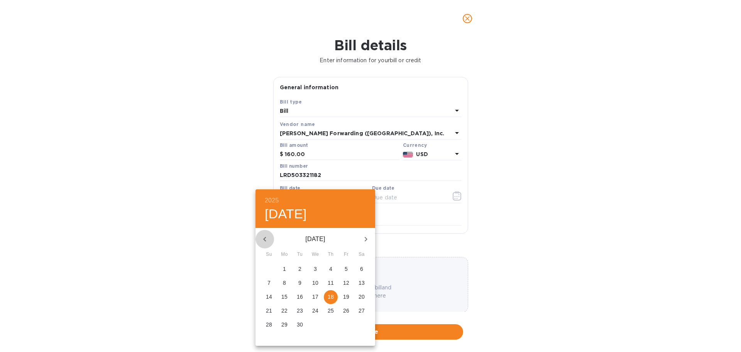
click at [266, 238] on icon "button" at bounding box center [264, 238] width 9 height 9
click at [346, 295] on p "18" at bounding box center [346, 296] width 6 height 8
type input "[DATE]"
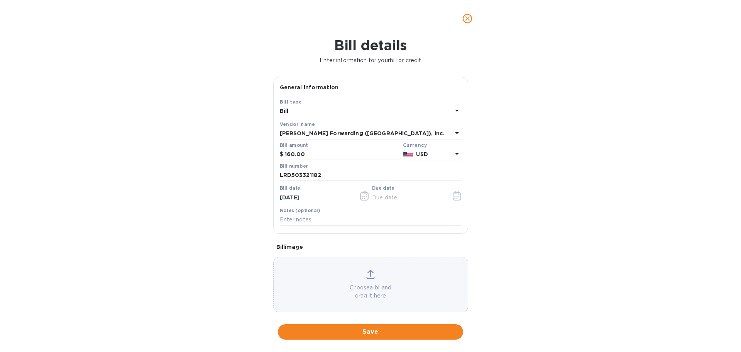
click at [456, 198] on icon "button" at bounding box center [457, 195] width 9 height 9
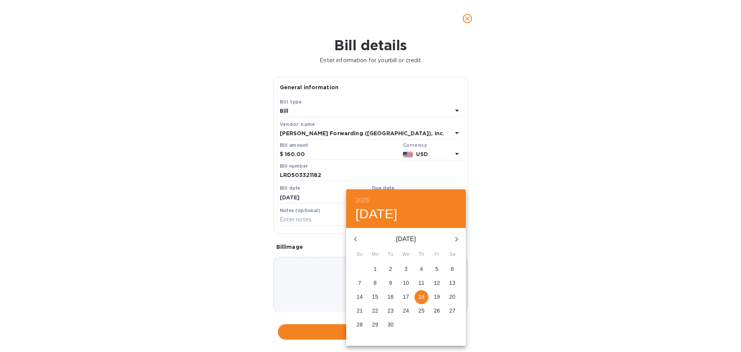
click at [379, 267] on span "1" at bounding box center [375, 269] width 14 height 8
type input "[DATE]"
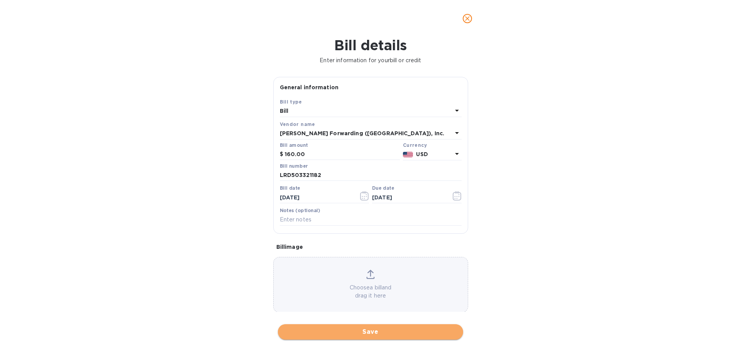
click at [374, 333] on span "Save" at bounding box center [370, 331] width 173 height 9
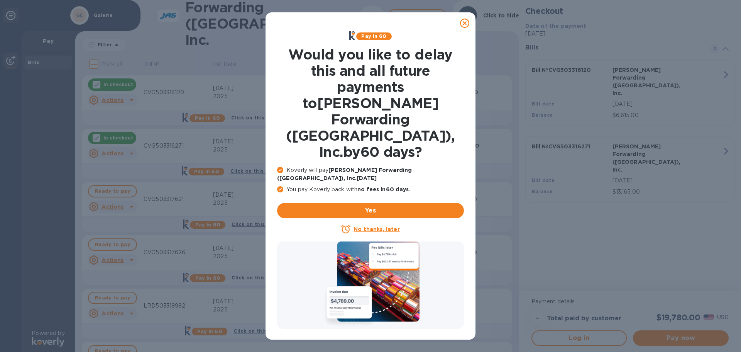
click at [383, 226] on u "No thanks, later" at bounding box center [376, 229] width 46 height 6
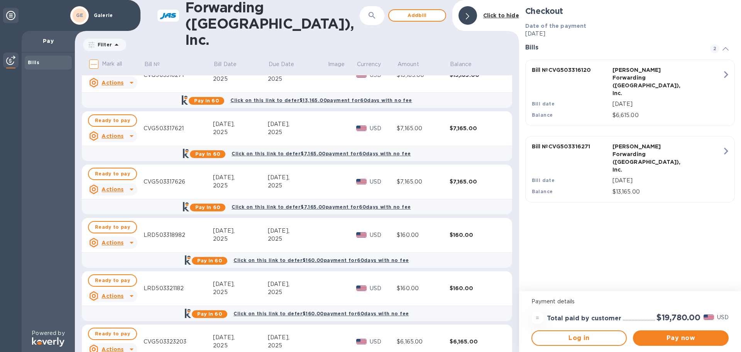
scroll to position [97, 0]
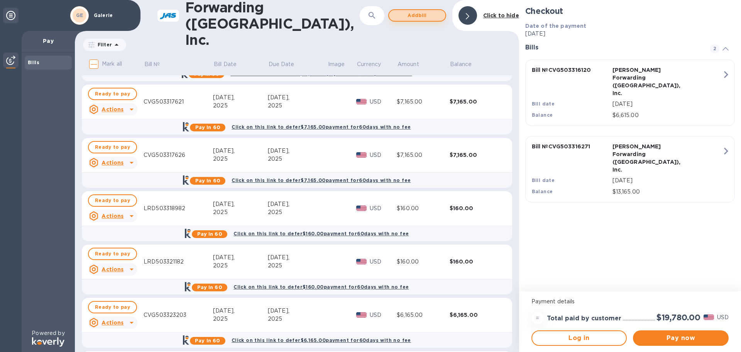
click at [426, 15] on span "Add bill" at bounding box center [417, 15] width 44 height 9
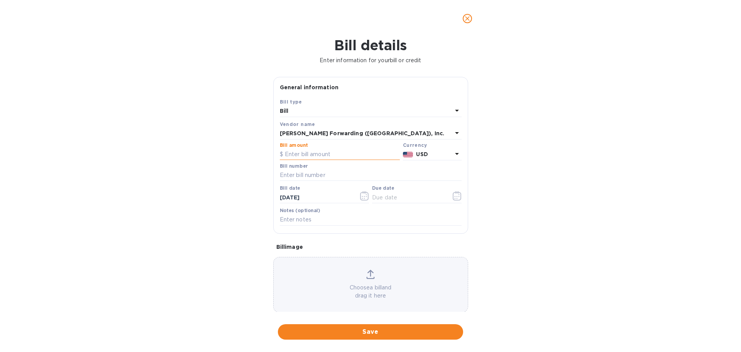
click at [303, 151] on input "text" at bounding box center [340, 155] width 120 height 12
type input "160.00"
click at [289, 175] on input "text" at bounding box center [371, 175] width 182 height 12
type input "LRD503330125"
click at [364, 192] on icon "button" at bounding box center [364, 195] width 8 height 9
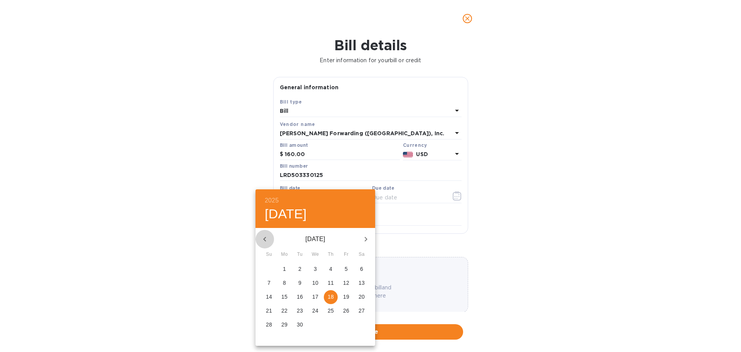
click at [263, 240] on icon "button" at bounding box center [264, 238] width 9 height 9
click at [284, 323] on p "28" at bounding box center [284, 324] width 6 height 8
type input "[DATE]"
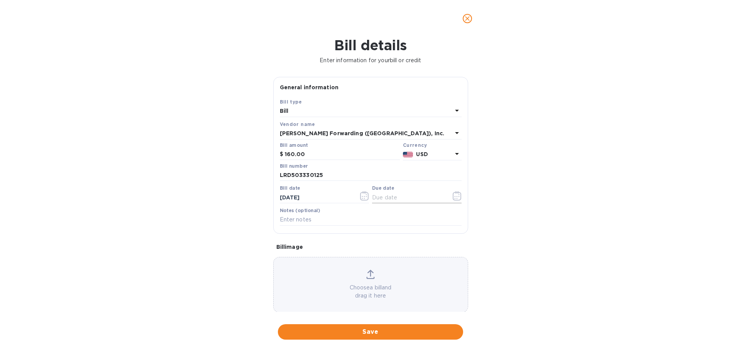
click at [456, 195] on icon "button" at bounding box center [457, 195] width 9 height 9
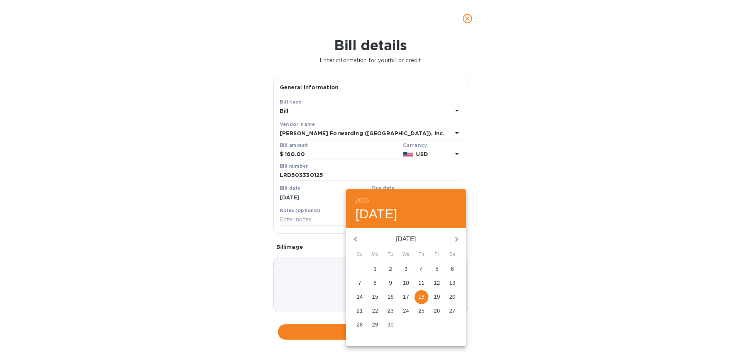
click at [423, 278] on button "11" at bounding box center [421, 283] width 14 height 14
type input "[DATE]"
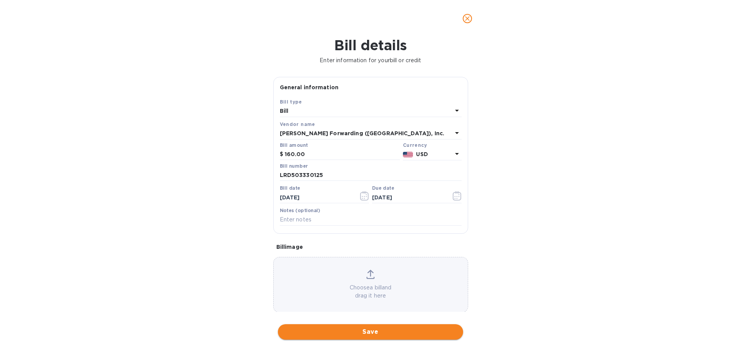
click at [374, 330] on span "Save" at bounding box center [370, 331] width 173 height 9
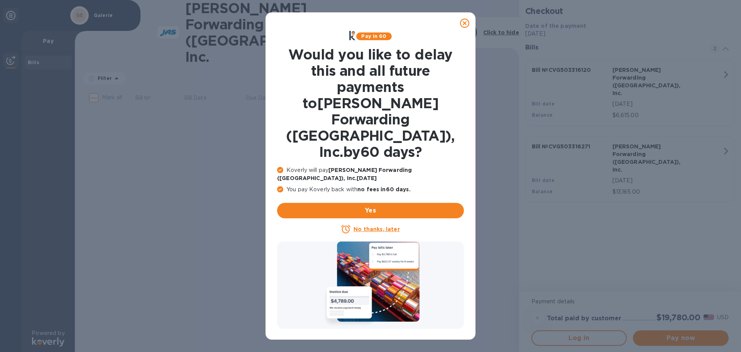
scroll to position [0, 0]
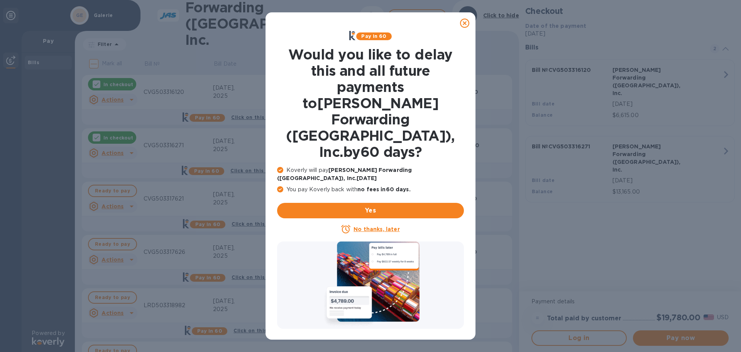
click at [370, 226] on u "No thanks, later" at bounding box center [376, 229] width 46 height 6
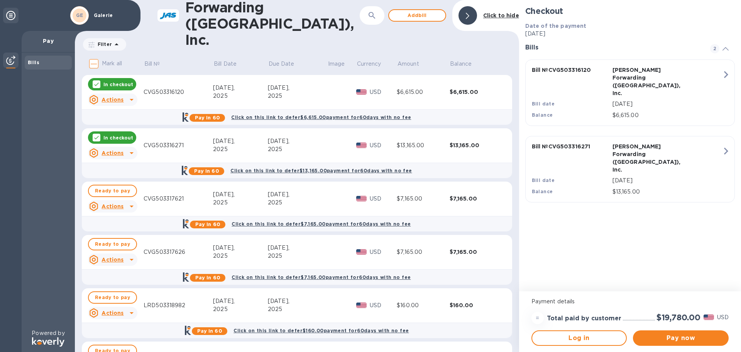
drag, startPoint x: 519, startPoint y: 176, endPoint x: 509, endPoint y: 261, distance: 85.8
click at [508, 282] on div "[PERSON_NAME] Forwarding ([GEOGRAPHIC_DATA]), Inc. ​ Add [PERSON_NAME] to hide …" at bounding box center [408, 176] width 666 height 352
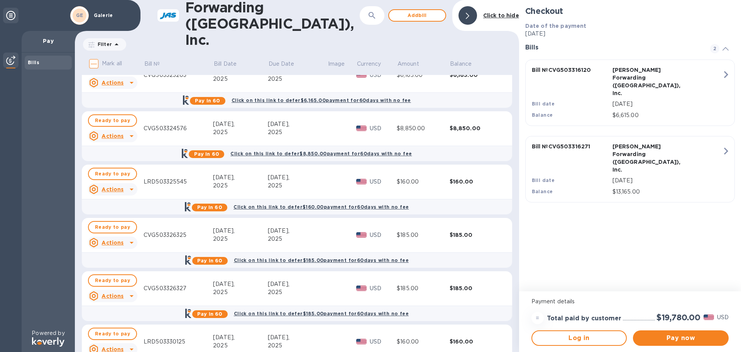
scroll to position [336, 0]
click at [510, 320] on div "Pay in 60 Click on this link to defer $185.00 payment for 60 days with no fee" at bounding box center [296, 313] width 435 height 15
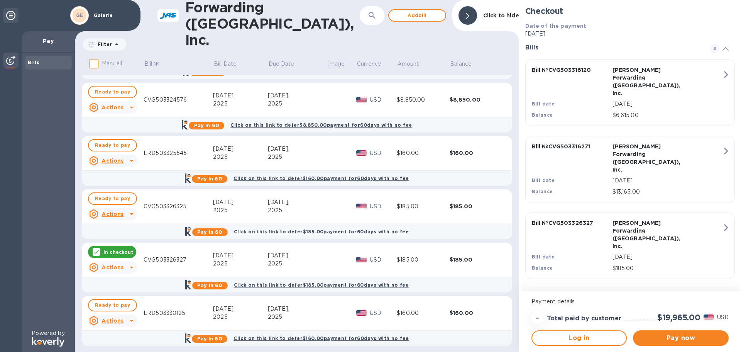
scroll to position [369, 0]
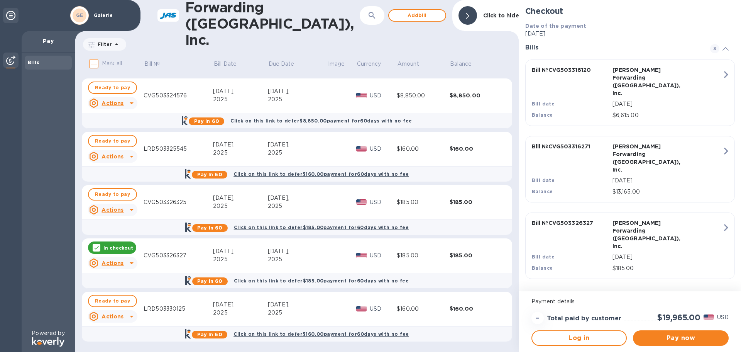
click at [94, 246] on icon at bounding box center [96, 247] width 6 height 6
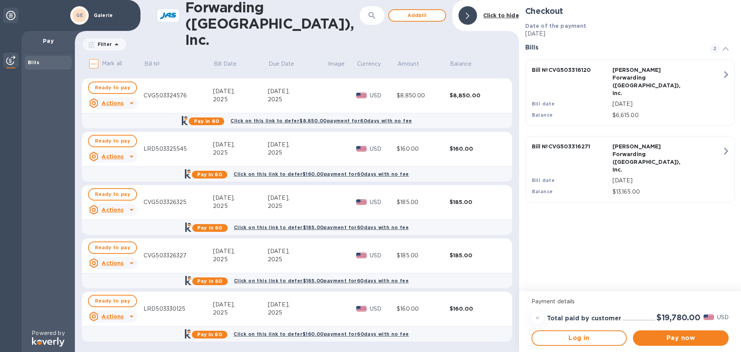
click at [95, 64] on input "Mark all" at bounding box center [94, 64] width 16 height 16
checkbox input "true"
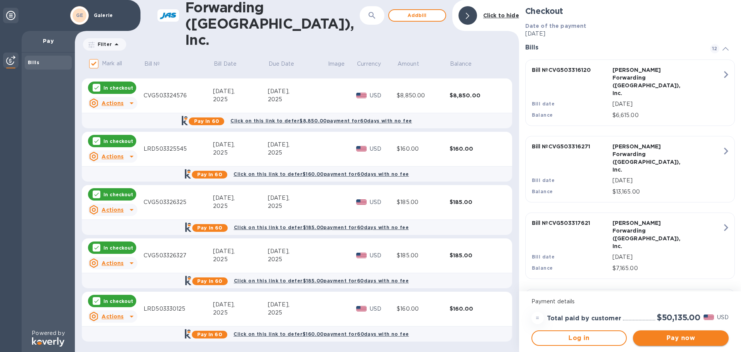
click at [683, 339] on span "Pay now" at bounding box center [680, 337] width 83 height 9
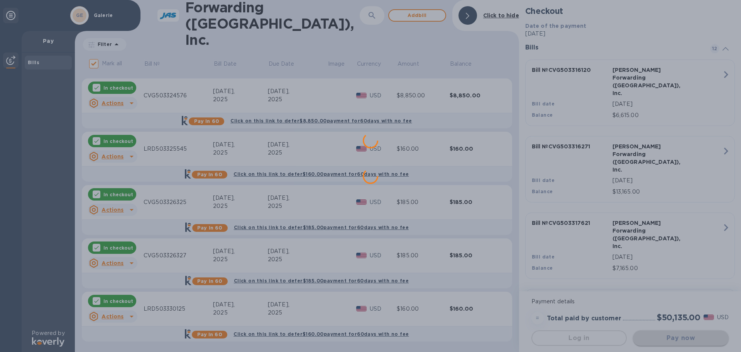
scroll to position [0, 0]
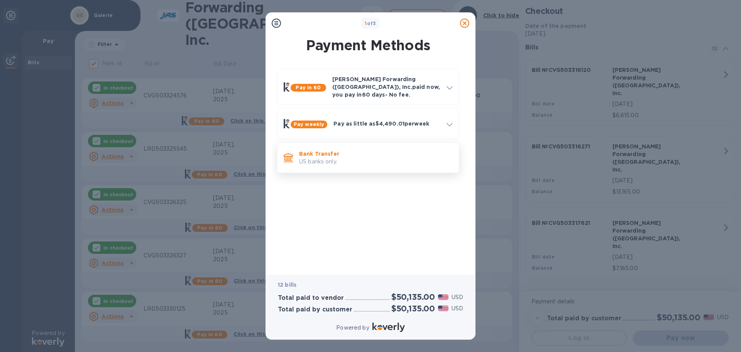
click at [361, 151] on p "Bank Transfer" at bounding box center [376, 154] width 154 height 8
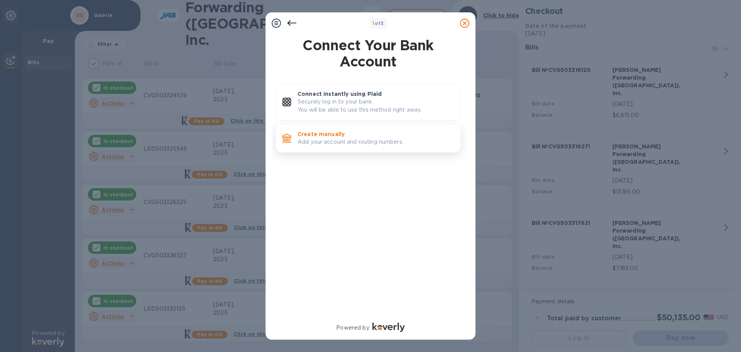
click at [355, 142] on p "Add your account and routing numbers." at bounding box center [375, 142] width 157 height 8
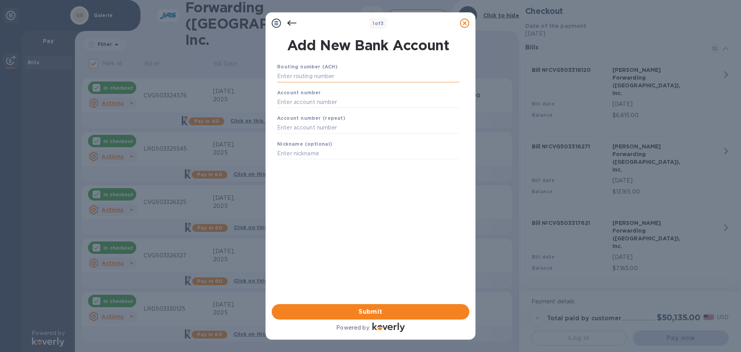
click at [333, 78] on input "text" at bounding box center [368, 77] width 182 height 12
type input "042102160"
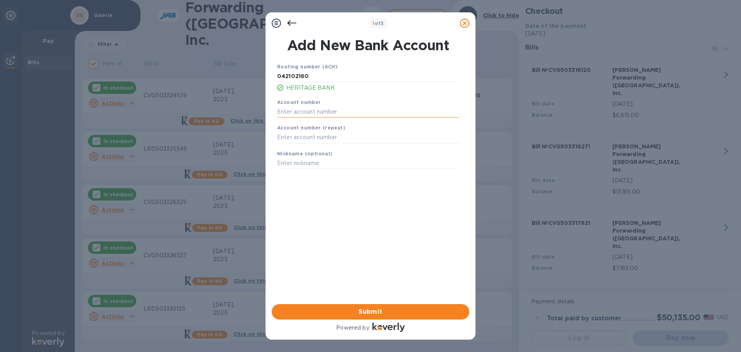
click at [283, 113] on input "text" at bounding box center [368, 112] width 182 height 12
type input "376752"
click at [300, 135] on input "text" at bounding box center [368, 138] width 182 height 12
type input "376752"
click at [375, 311] on span "Submit" at bounding box center [370, 311] width 185 height 9
